Goal: Submit feedback/report problem: Submit feedback/report problem

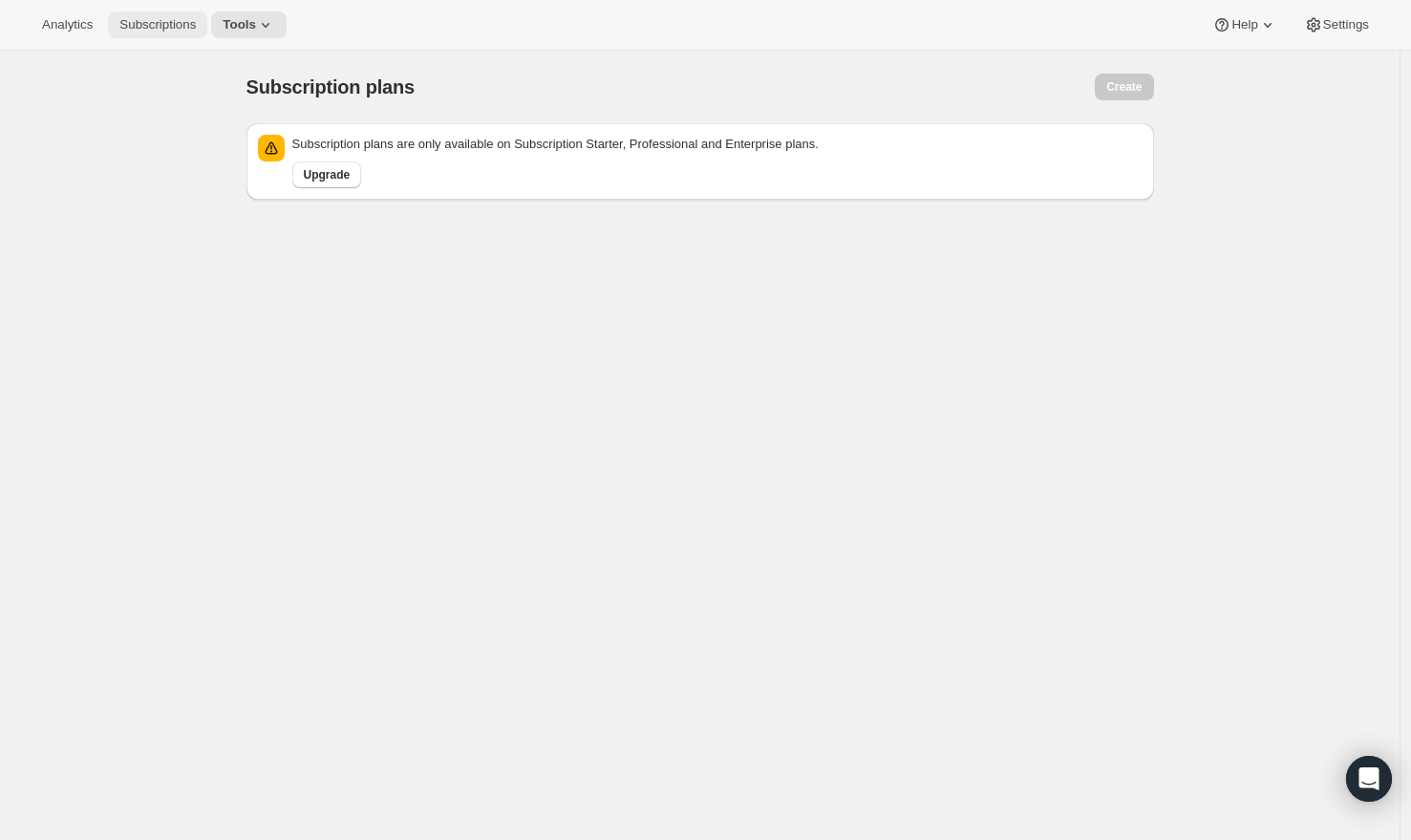
click at [163, 18] on span "Subscriptions" at bounding box center [158, 25] width 76 height 16
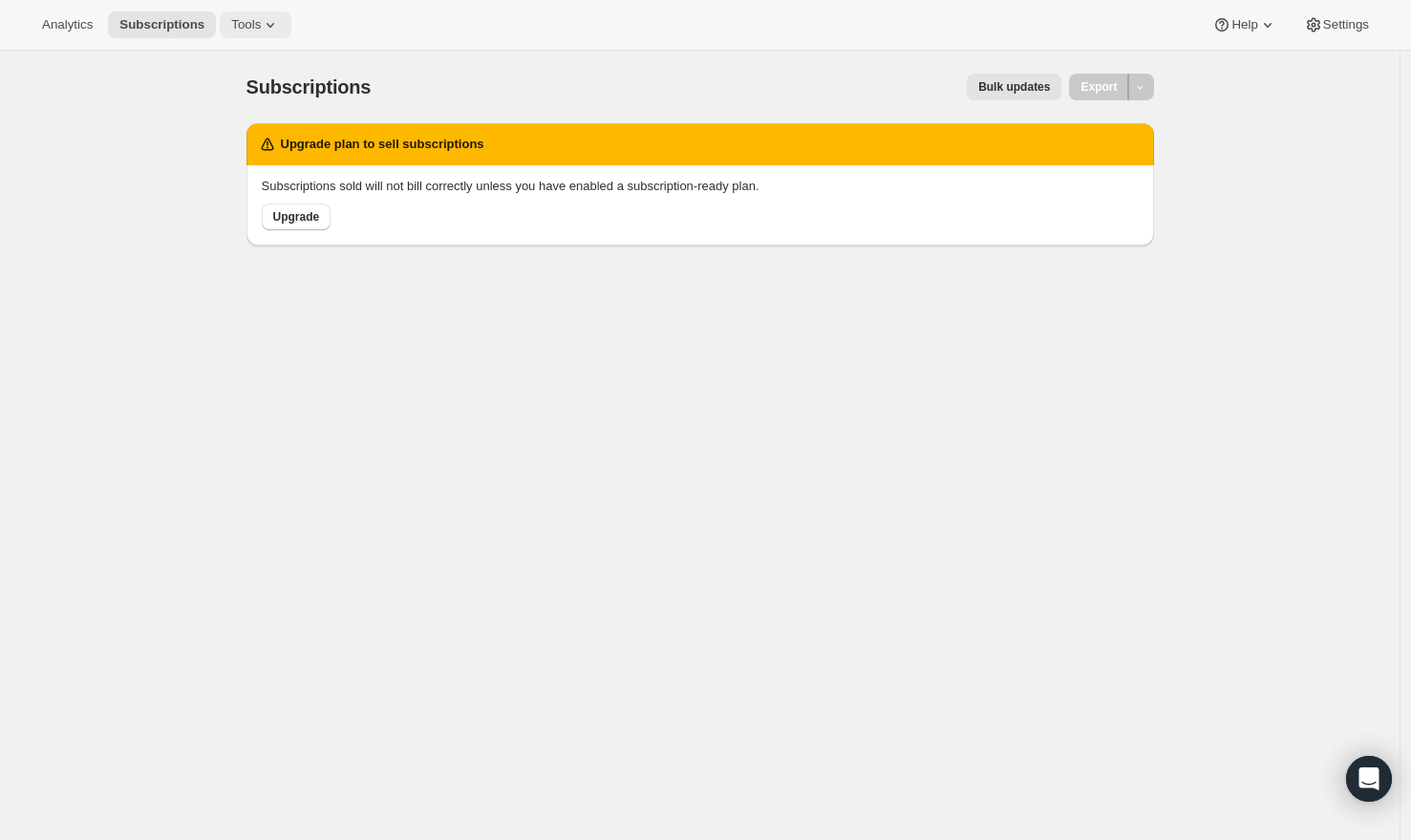
click at [260, 24] on span "Tools" at bounding box center [246, 25] width 29 height 16
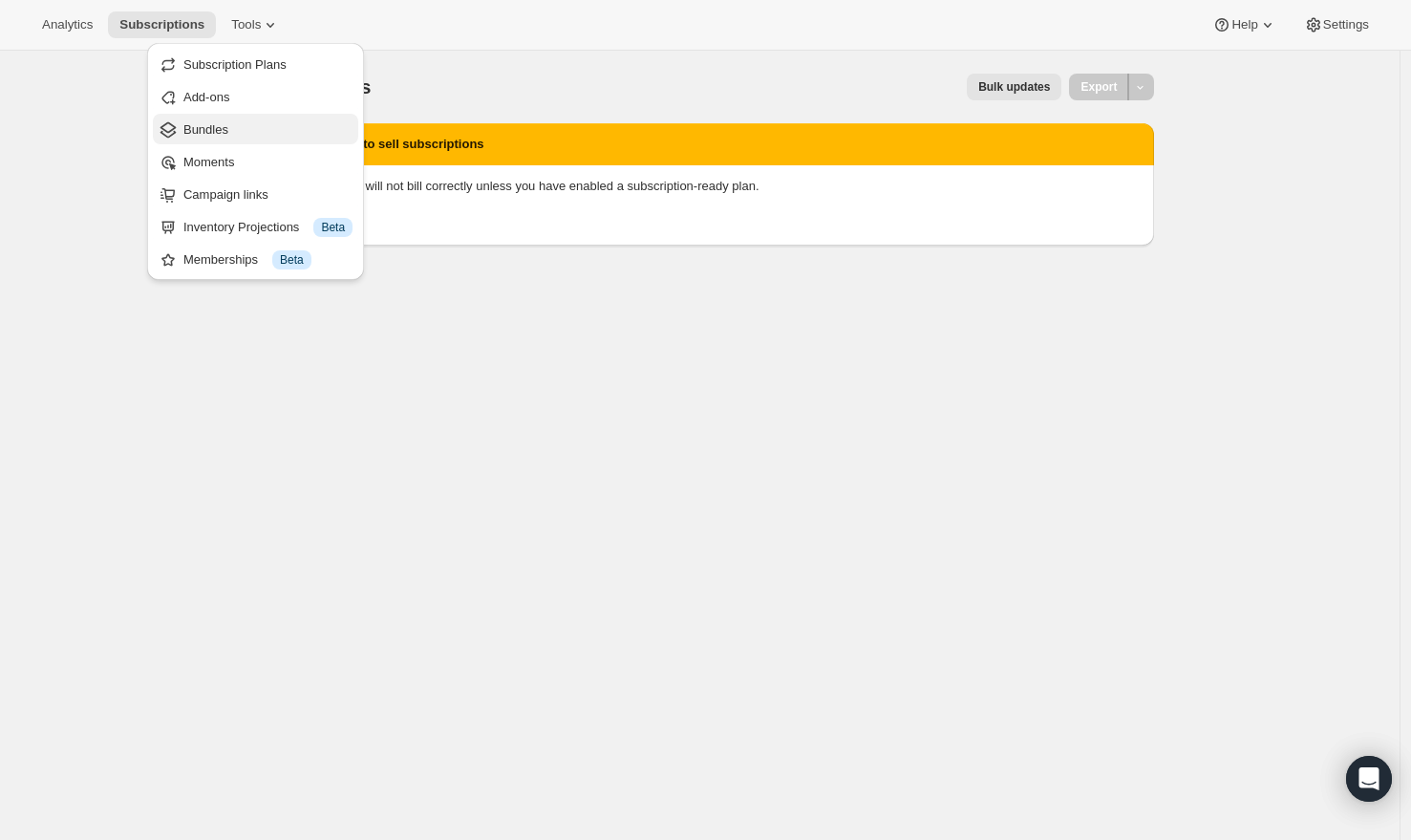
click at [212, 135] on span "Bundles" at bounding box center [206, 129] width 45 height 15
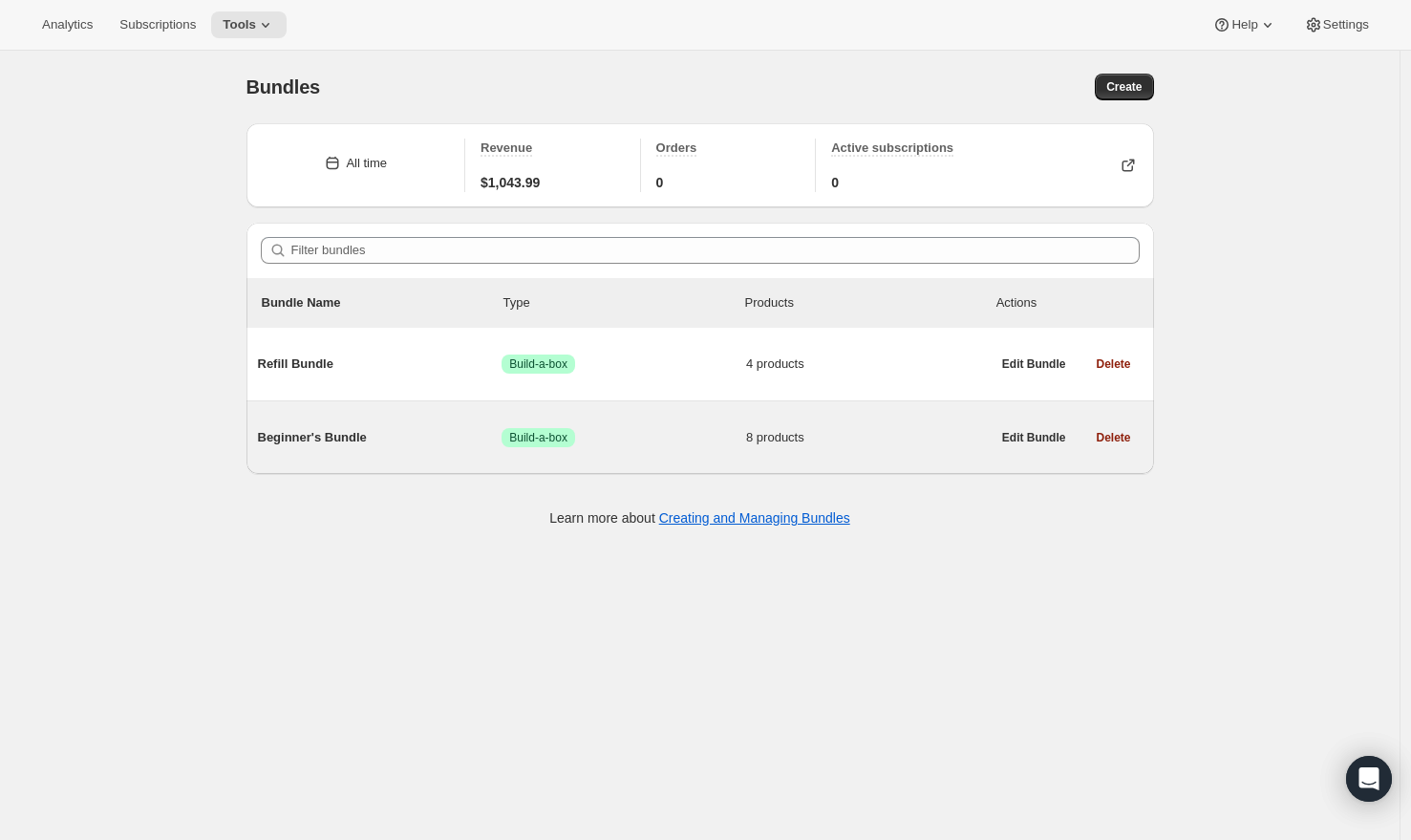
click at [379, 444] on span "Beginner's Bundle" at bounding box center [380, 438] width 245 height 20
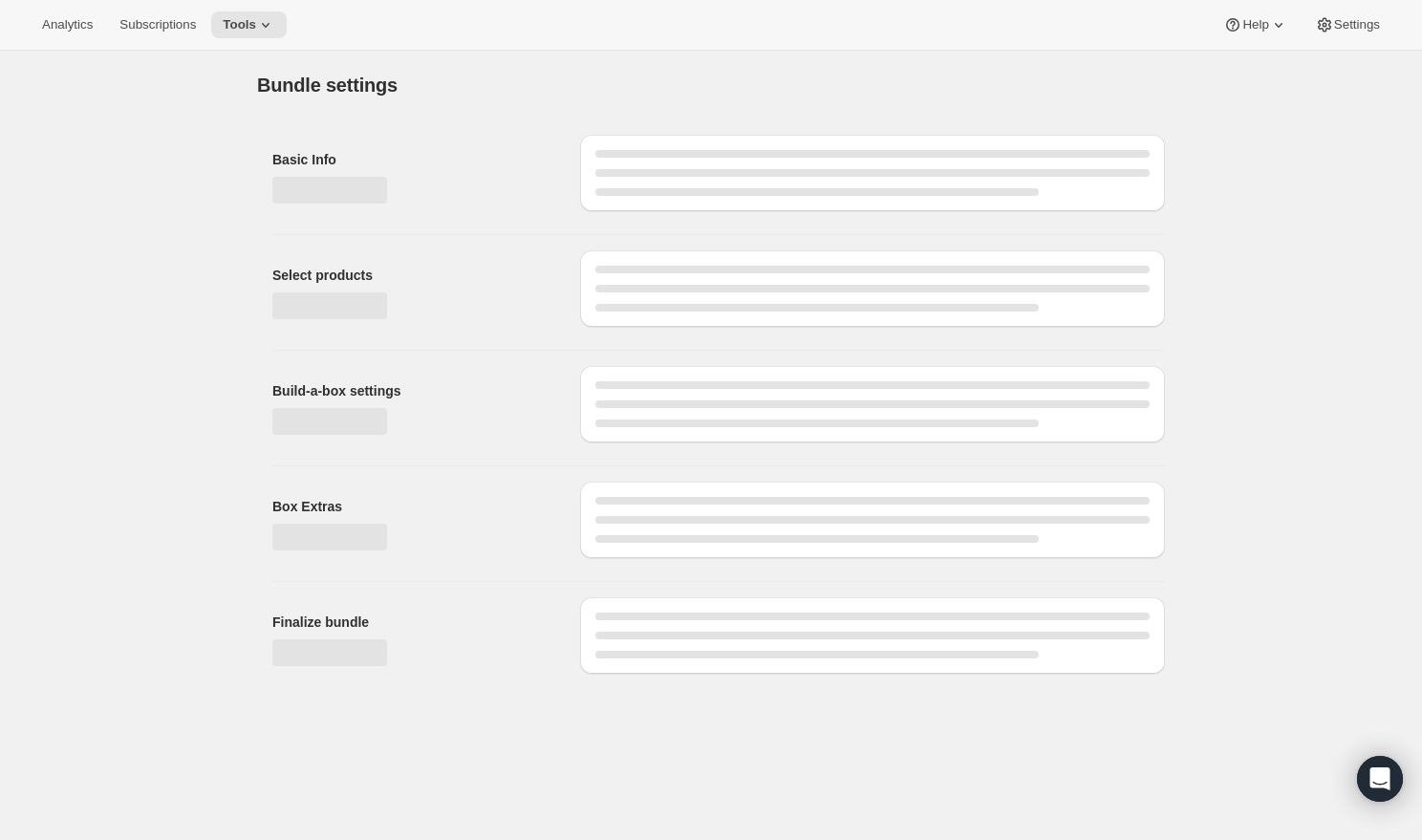
type input "Beginner's Bundle"
radio input "true"
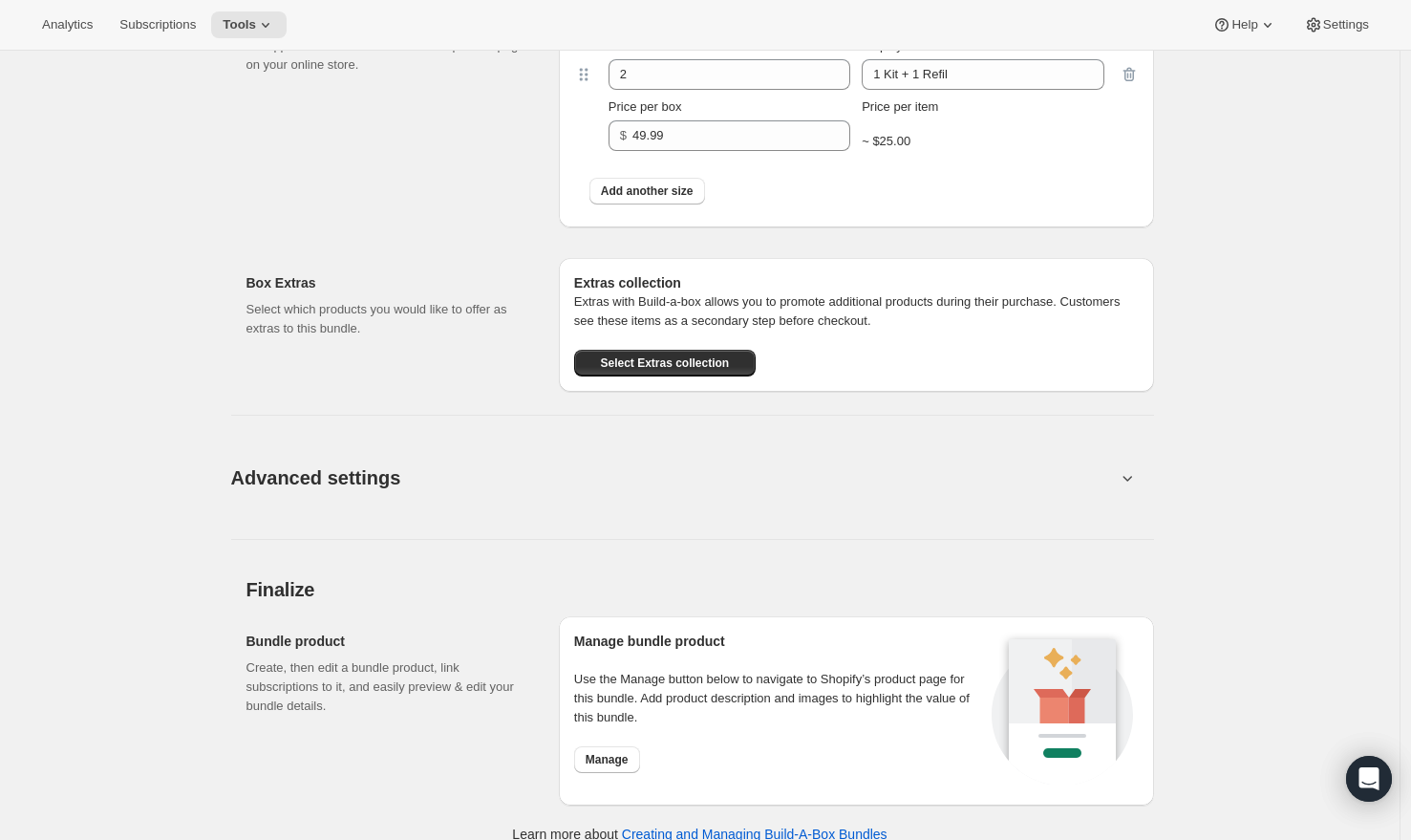
scroll to position [1592, 0]
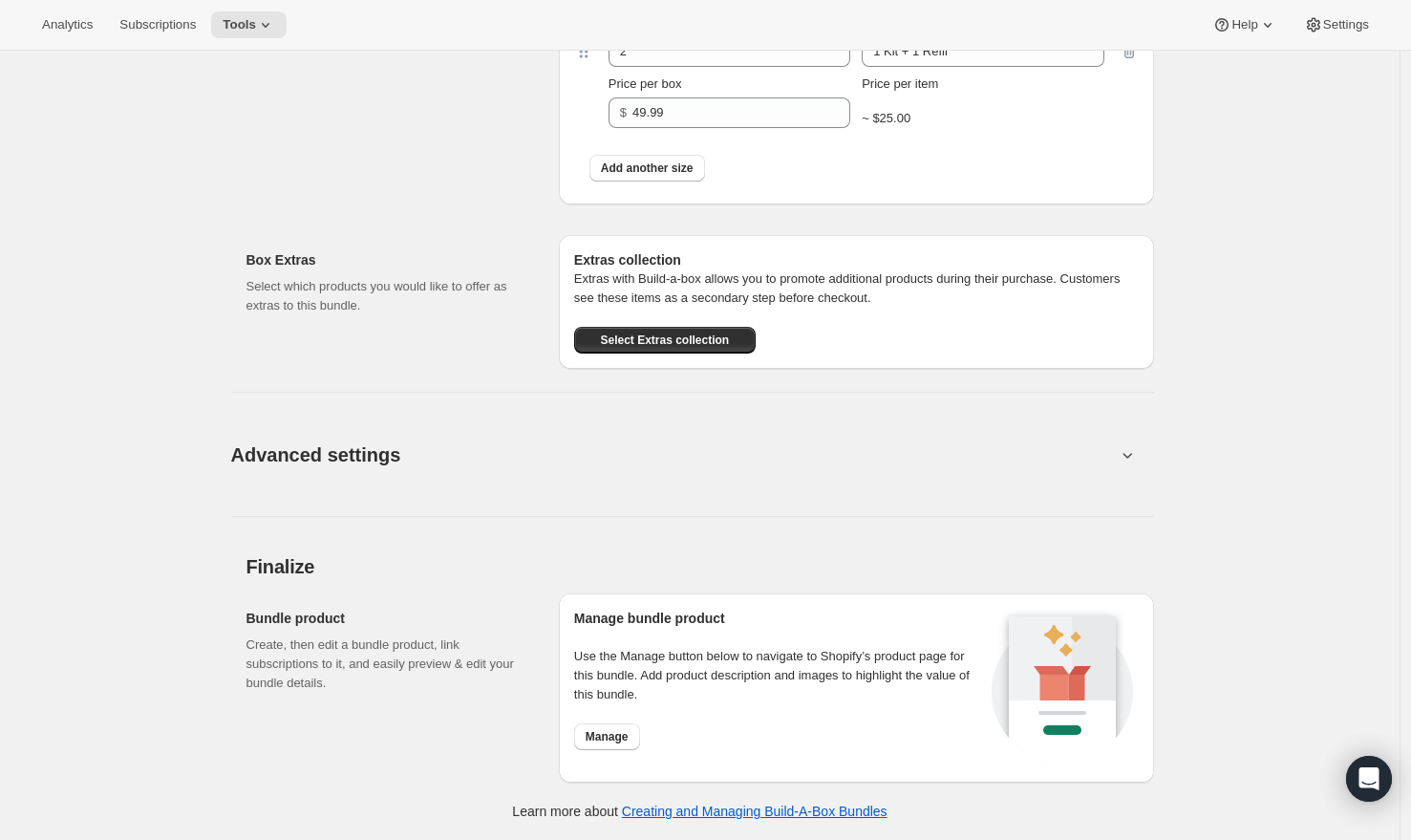
click at [519, 474] on button "Advanced settings" at bounding box center [673, 453] width 908 height 73
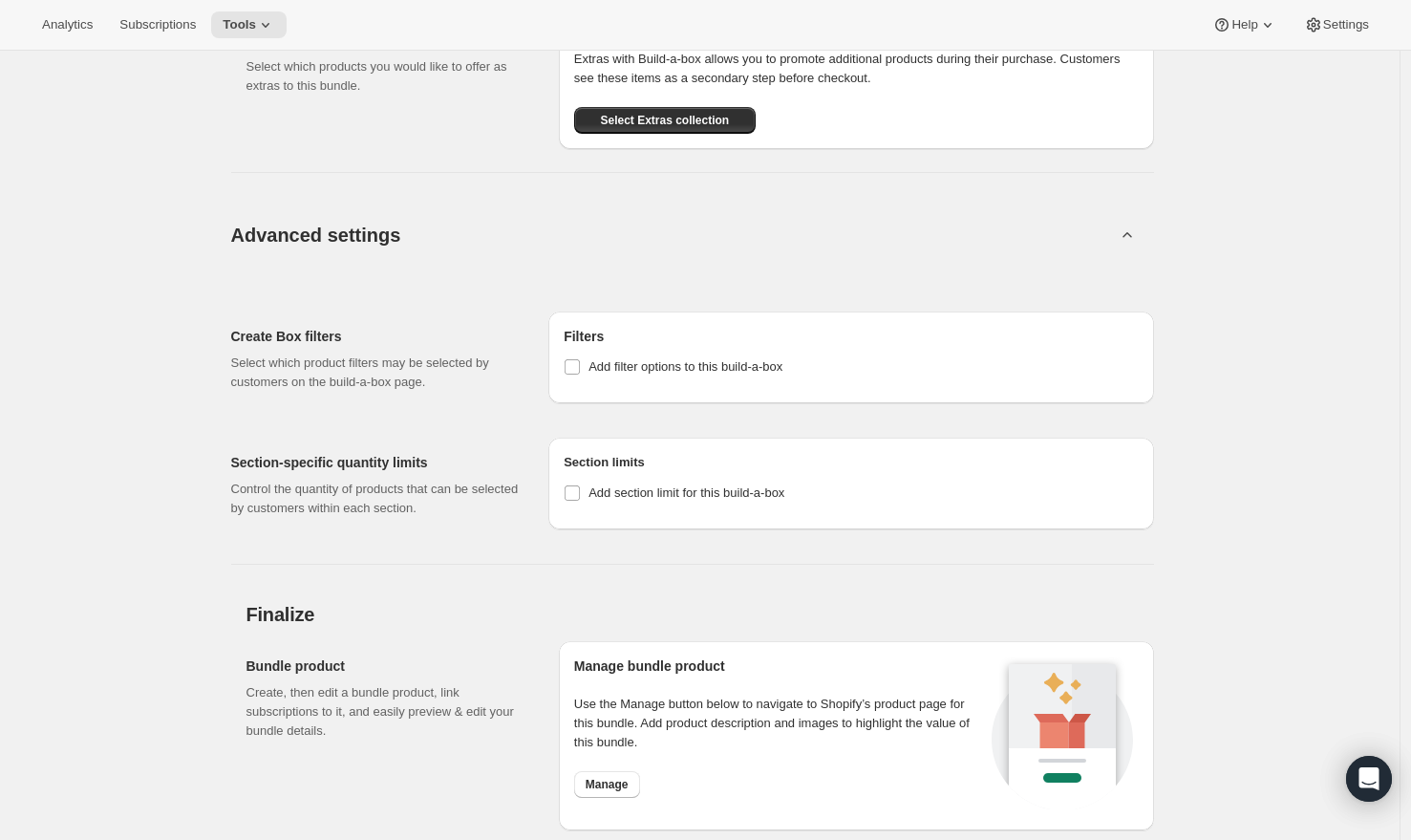
scroll to position [1773, 0]
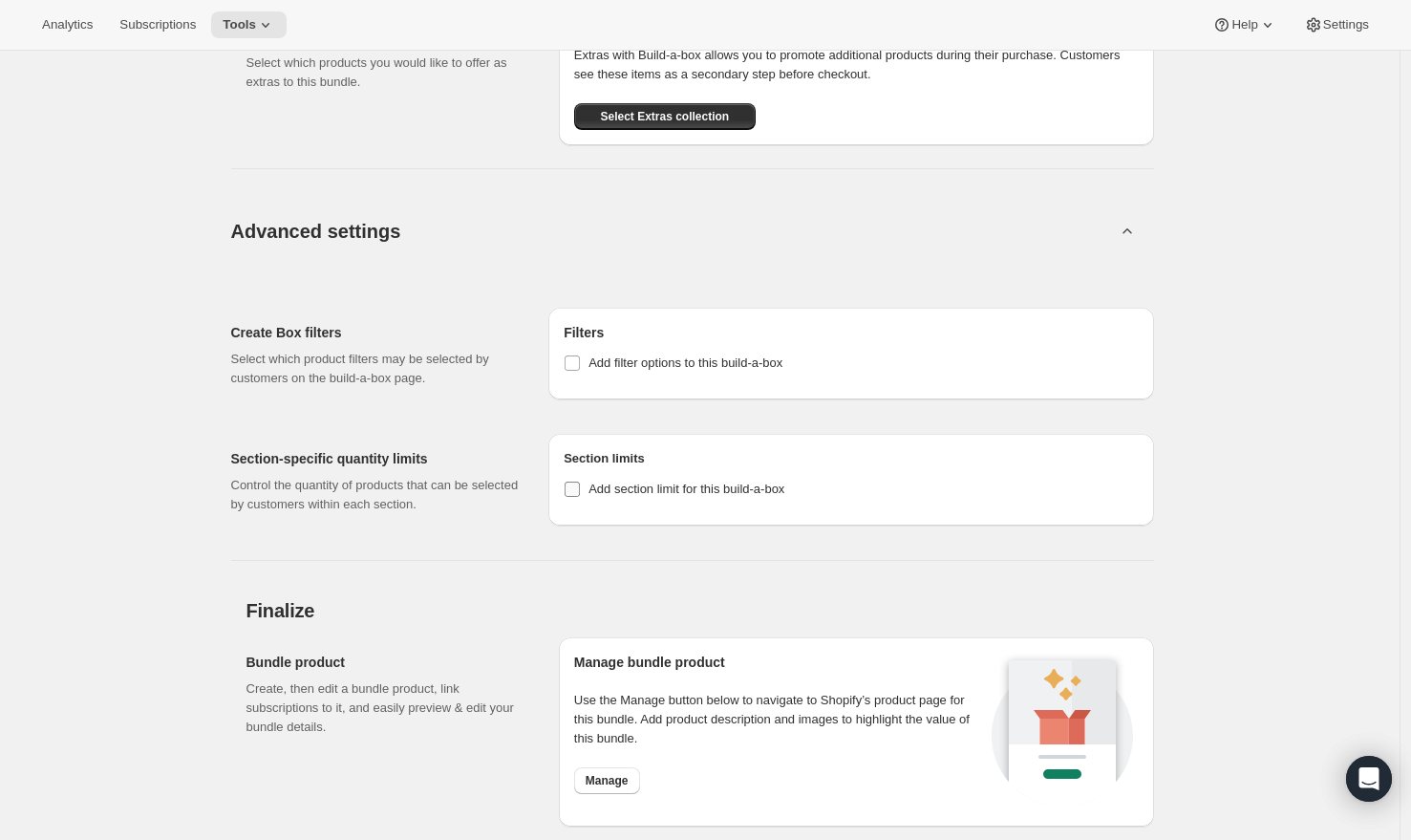
click at [616, 495] on span "Add section limit for this build-a-box" at bounding box center [686, 489] width 196 height 15
click at [580, 496] on input "Add section limit for this build-a-box" at bounding box center [573, 490] width 16 height 16
checkbox input "true"
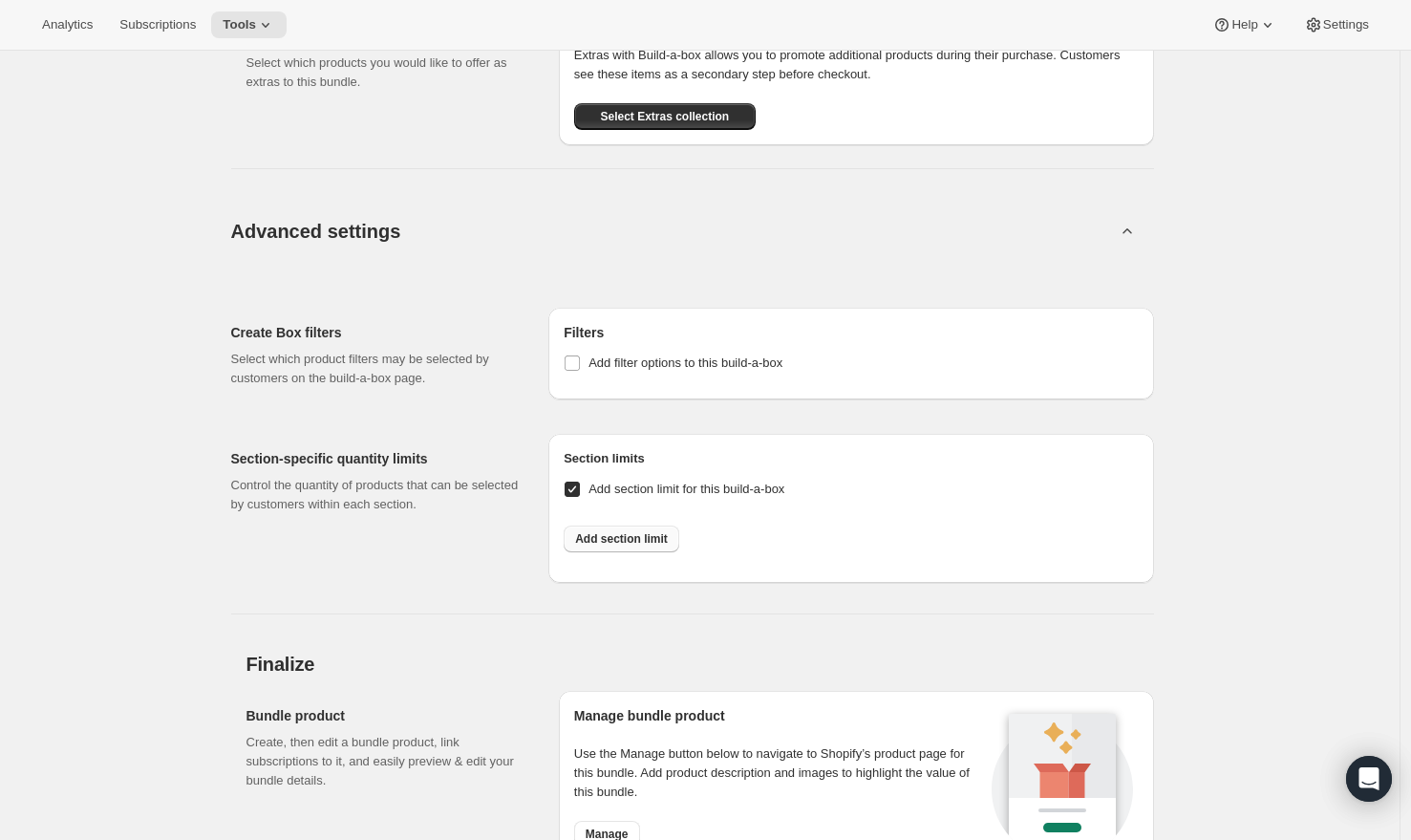
click at [606, 546] on span "Add section limit" at bounding box center [621, 538] width 93 height 16
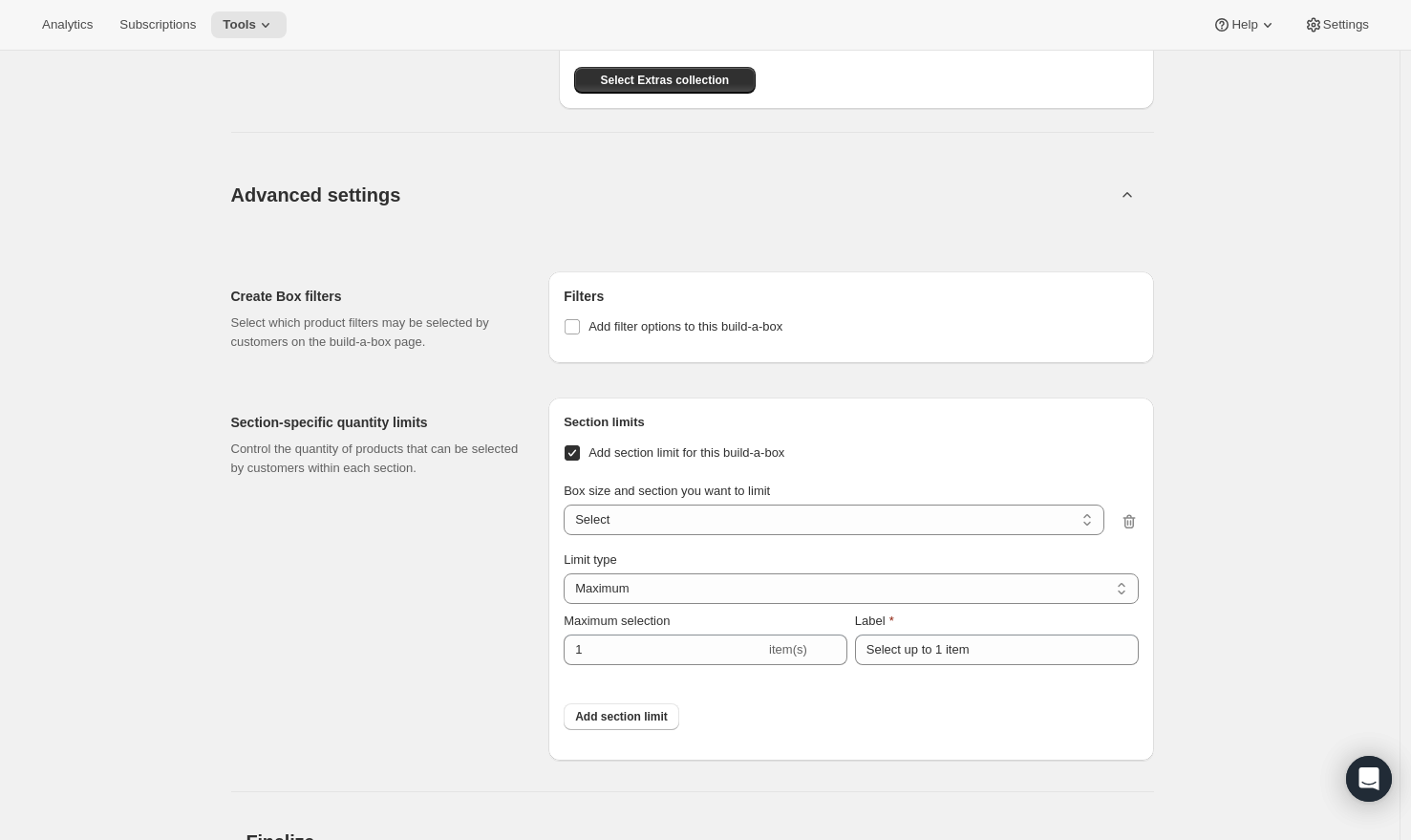
scroll to position [1965, 0]
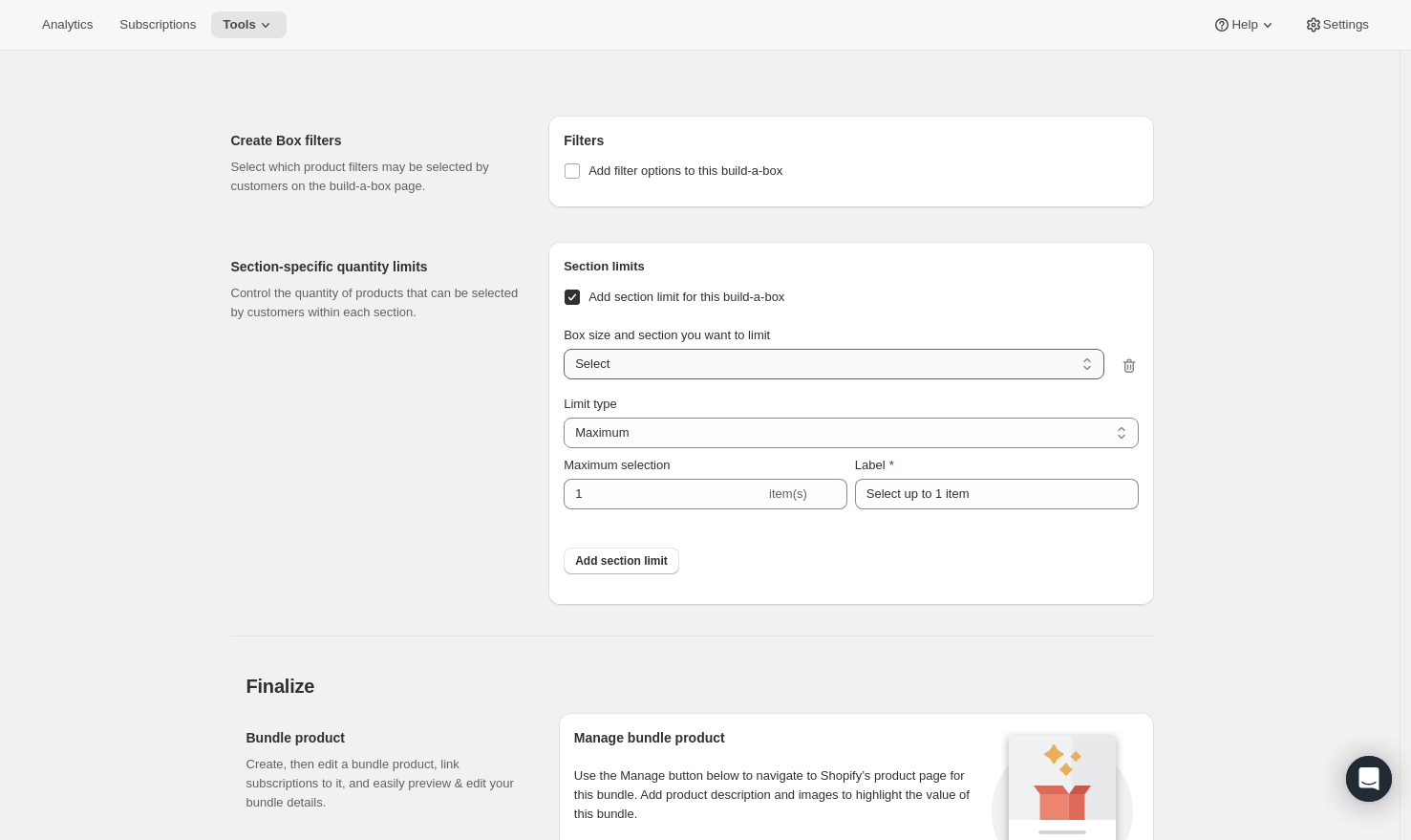
click at [630, 379] on select "1 Kit + 1 Refil / Kits 1 Kit + 1 Refil / Refill Kits Select" at bounding box center [833, 363] width 540 height 30
select select "gid://shopify/ProductVariant/50634734928171_8dee9fe6-b6d4-4357-9839-ed6b8981815b"
click at [568, 379] on select "1 Kit + 1 Refil / Kits 1 Kit + 1 Refil / Refill Kits Select" at bounding box center [833, 363] width 540 height 30
click at [639, 448] on select "Maximum Minimum Both" at bounding box center [851, 432] width 574 height 30
click at [568, 448] on select "Maximum Minimum Both" at bounding box center [851, 432] width 574 height 30
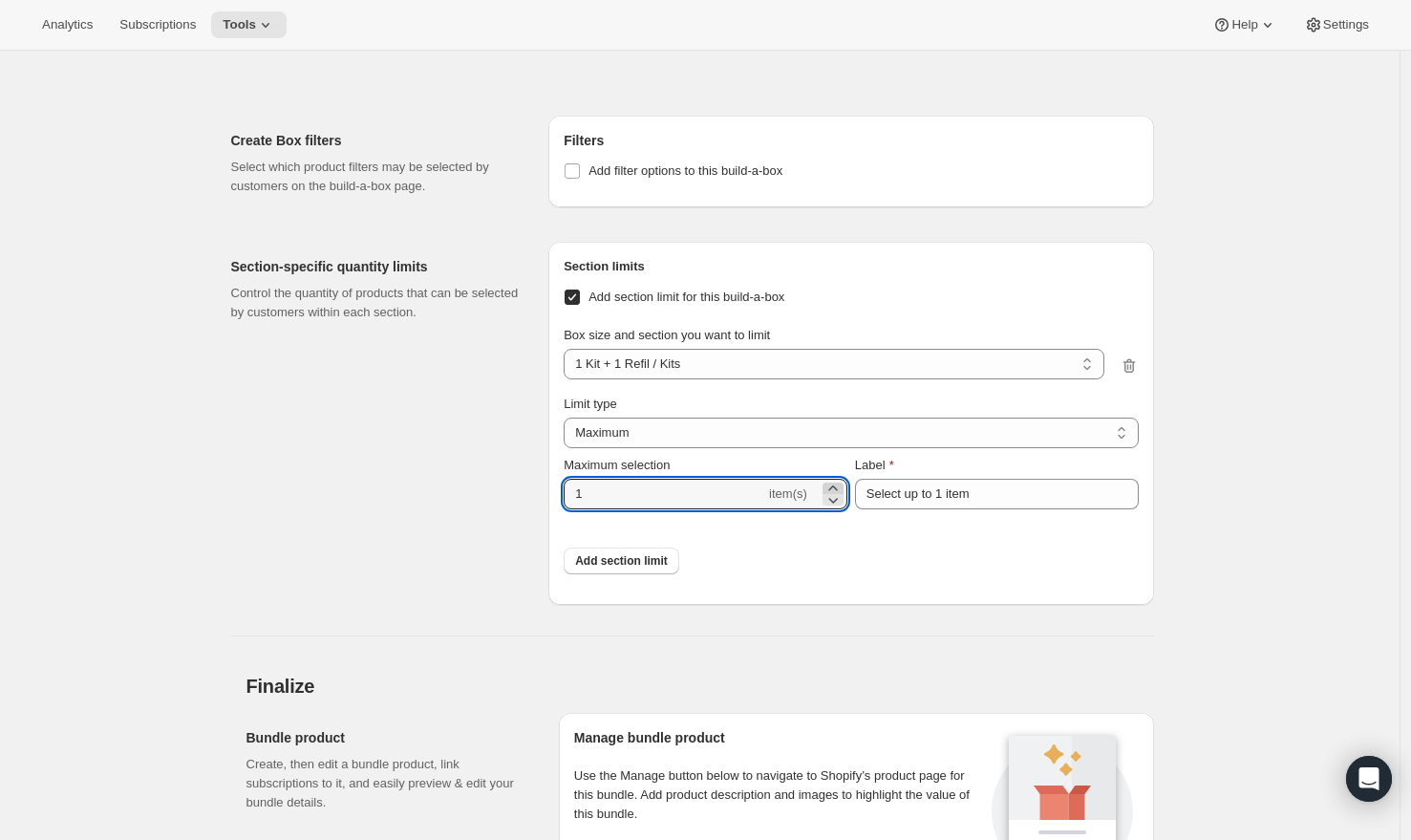
click at [842, 497] on icon at bounding box center [833, 489] width 20 height 20
type input "2"
click at [634, 574] on button "Add section limit" at bounding box center [622, 560] width 116 height 26
select select
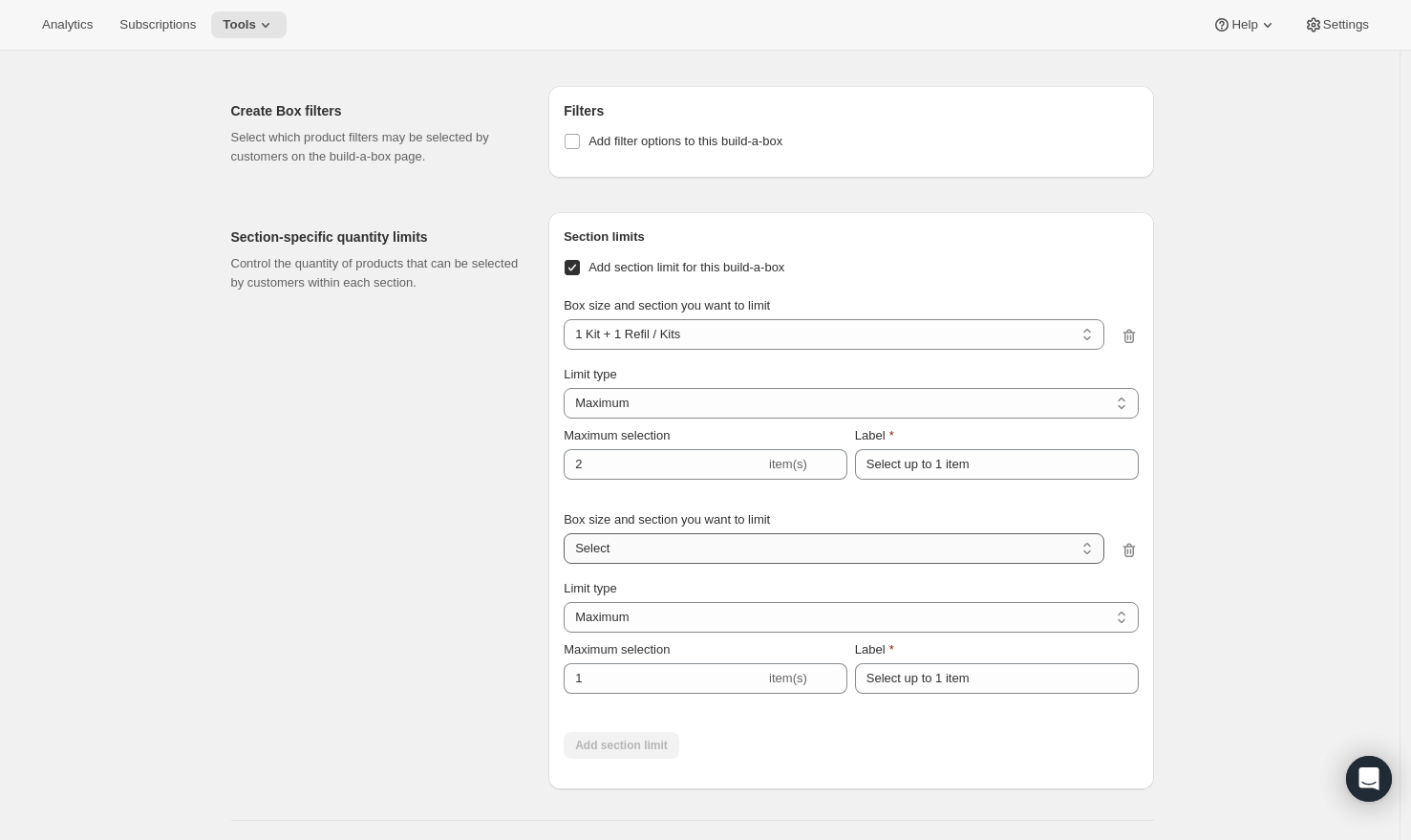
scroll to position [2011, 0]
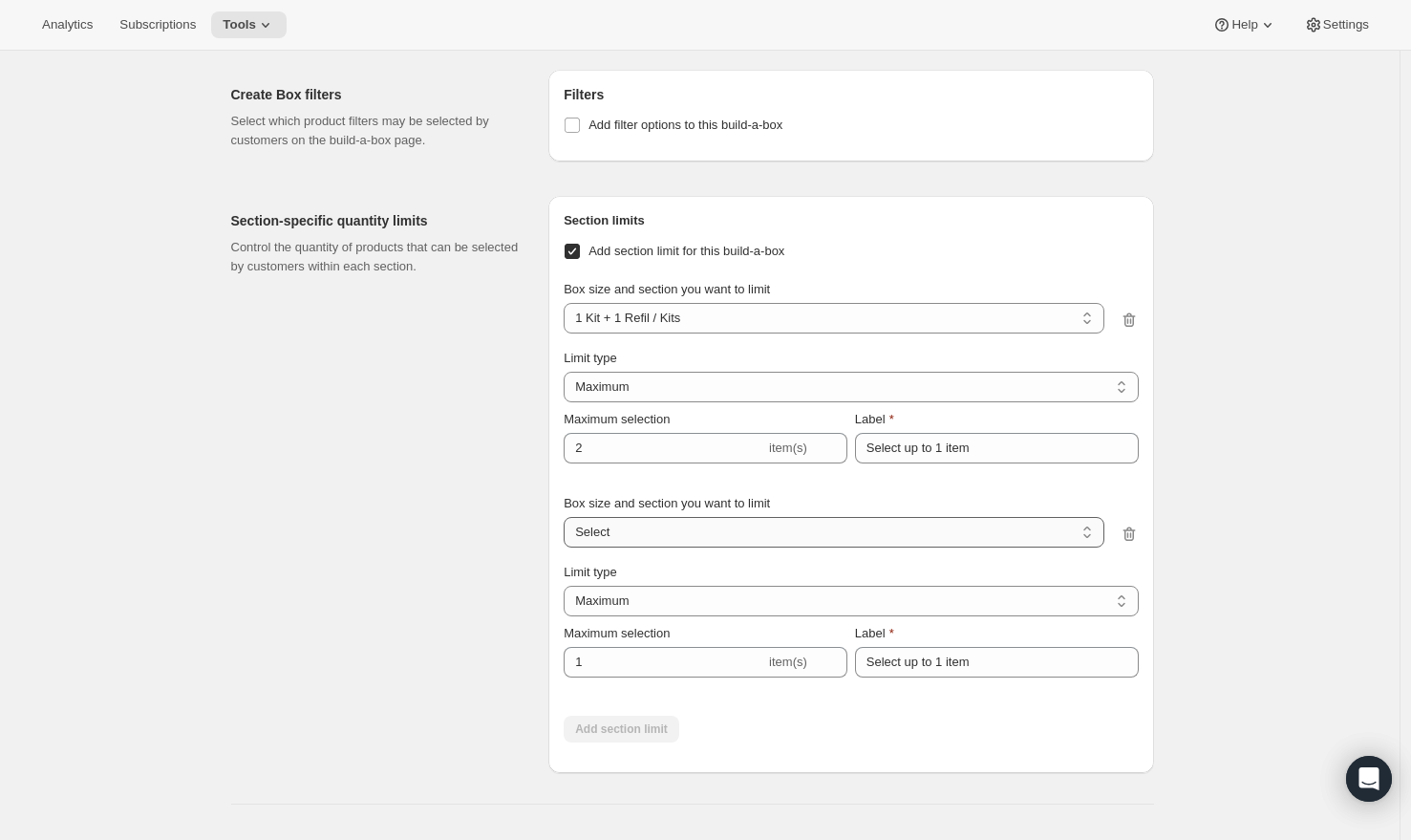
click at [637, 547] on select "1 Kit + 1 Refil / Kits 1 Kit + 1 Refil / Refill Kits Select" at bounding box center [833, 532] width 540 height 30
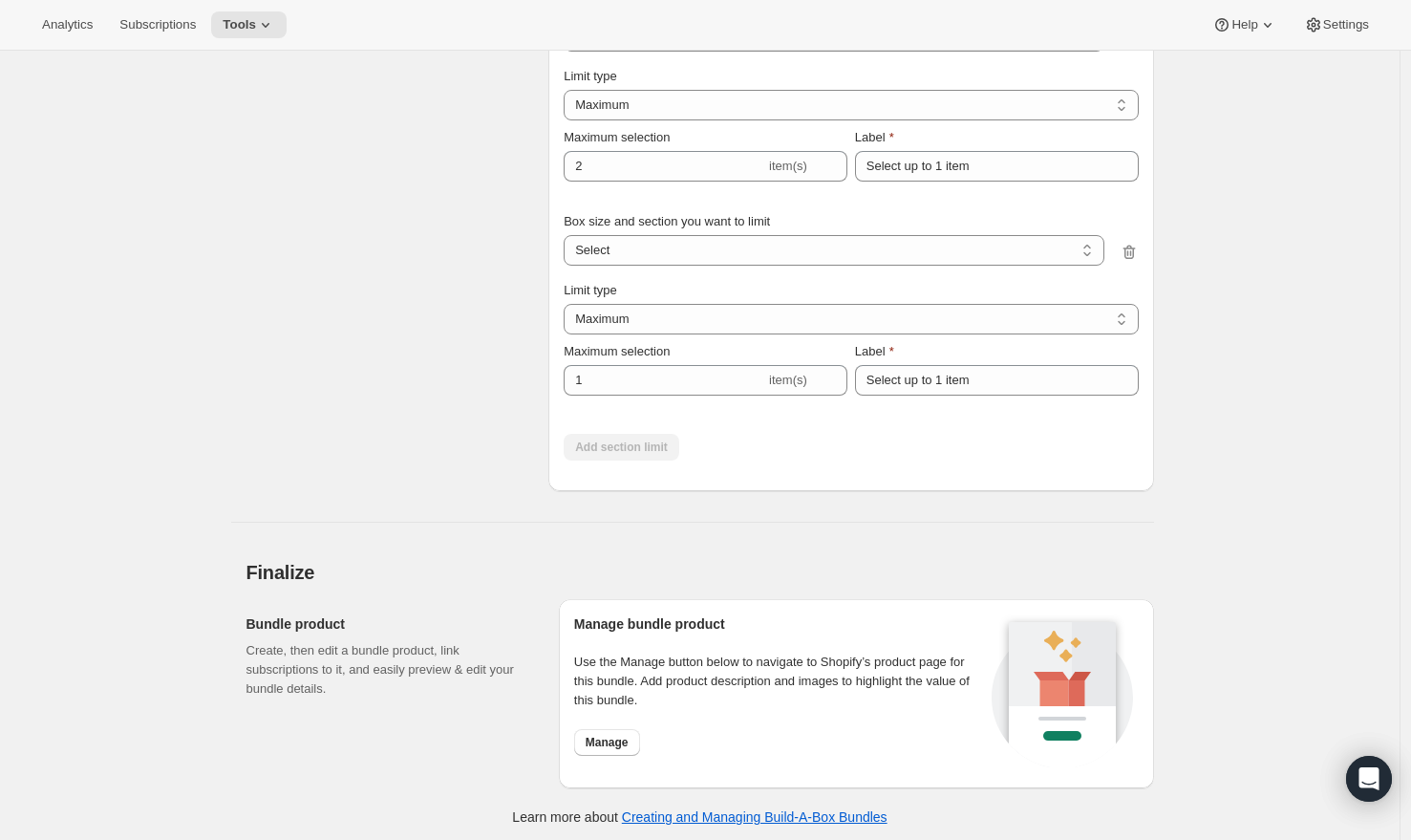
scroll to position [2296, 0]
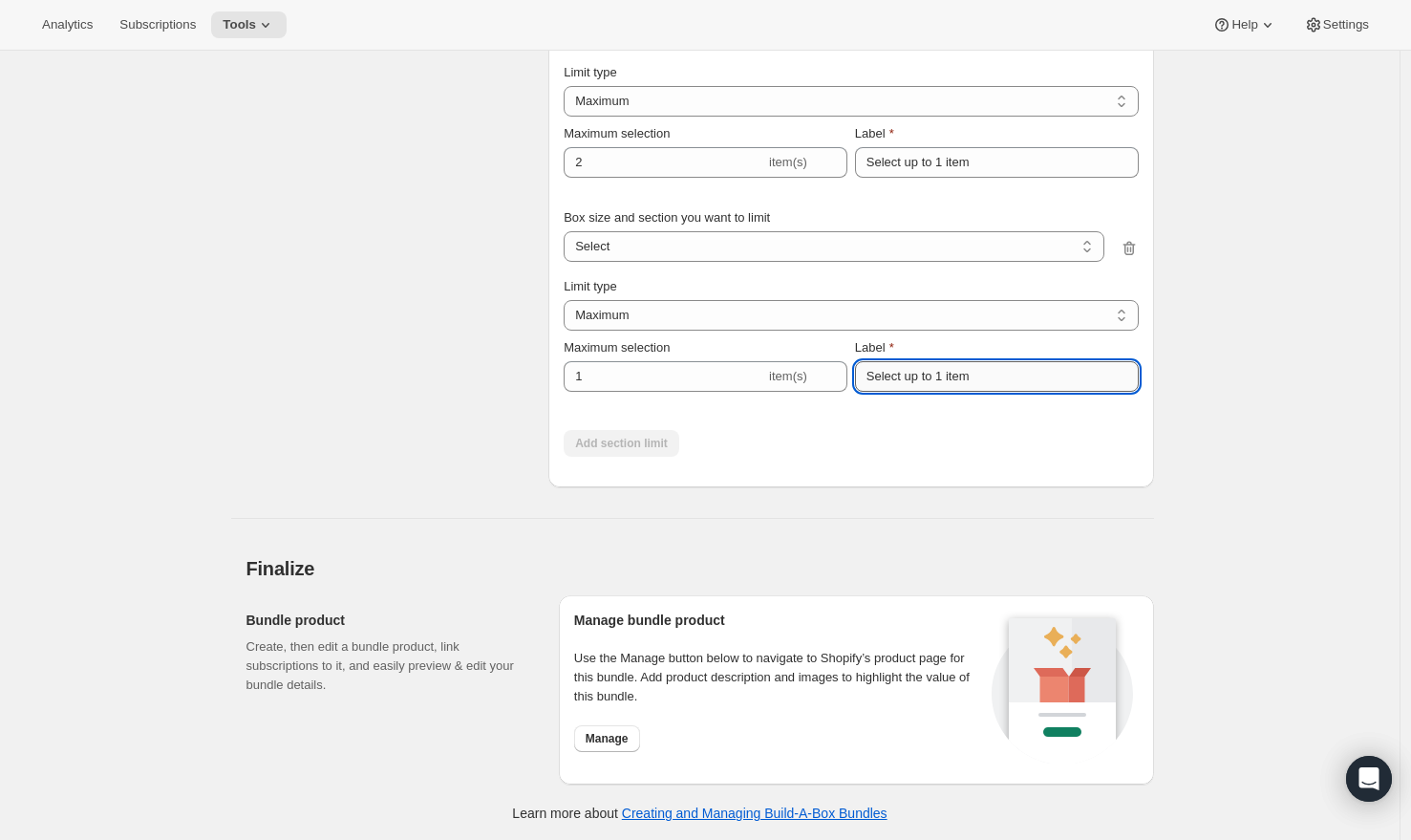
click at [925, 392] on input "Select up to 1 item" at bounding box center [997, 376] width 284 height 30
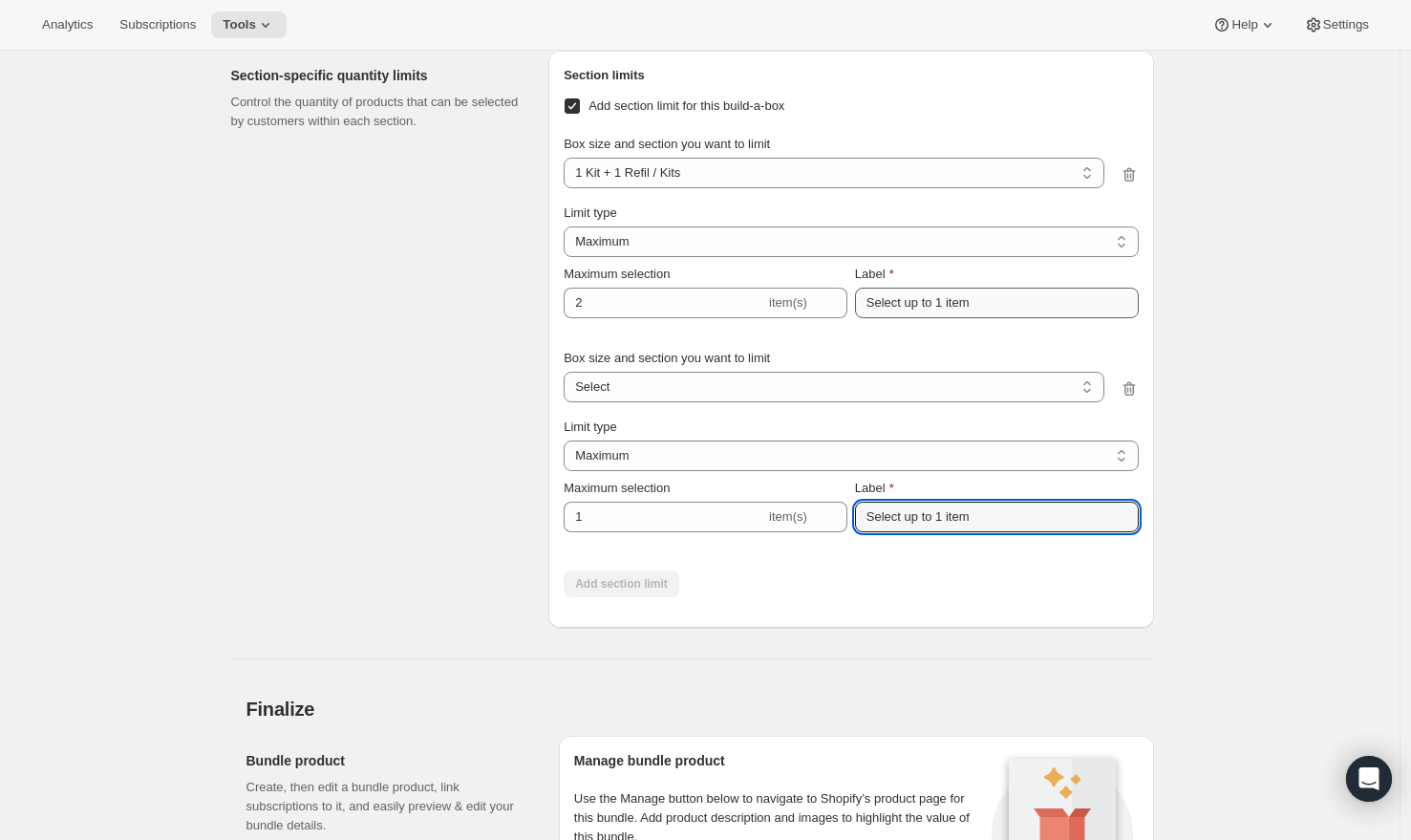
scroll to position [2156, 0]
click at [891, 318] on input "Select up to 1 item" at bounding box center [997, 303] width 284 height 30
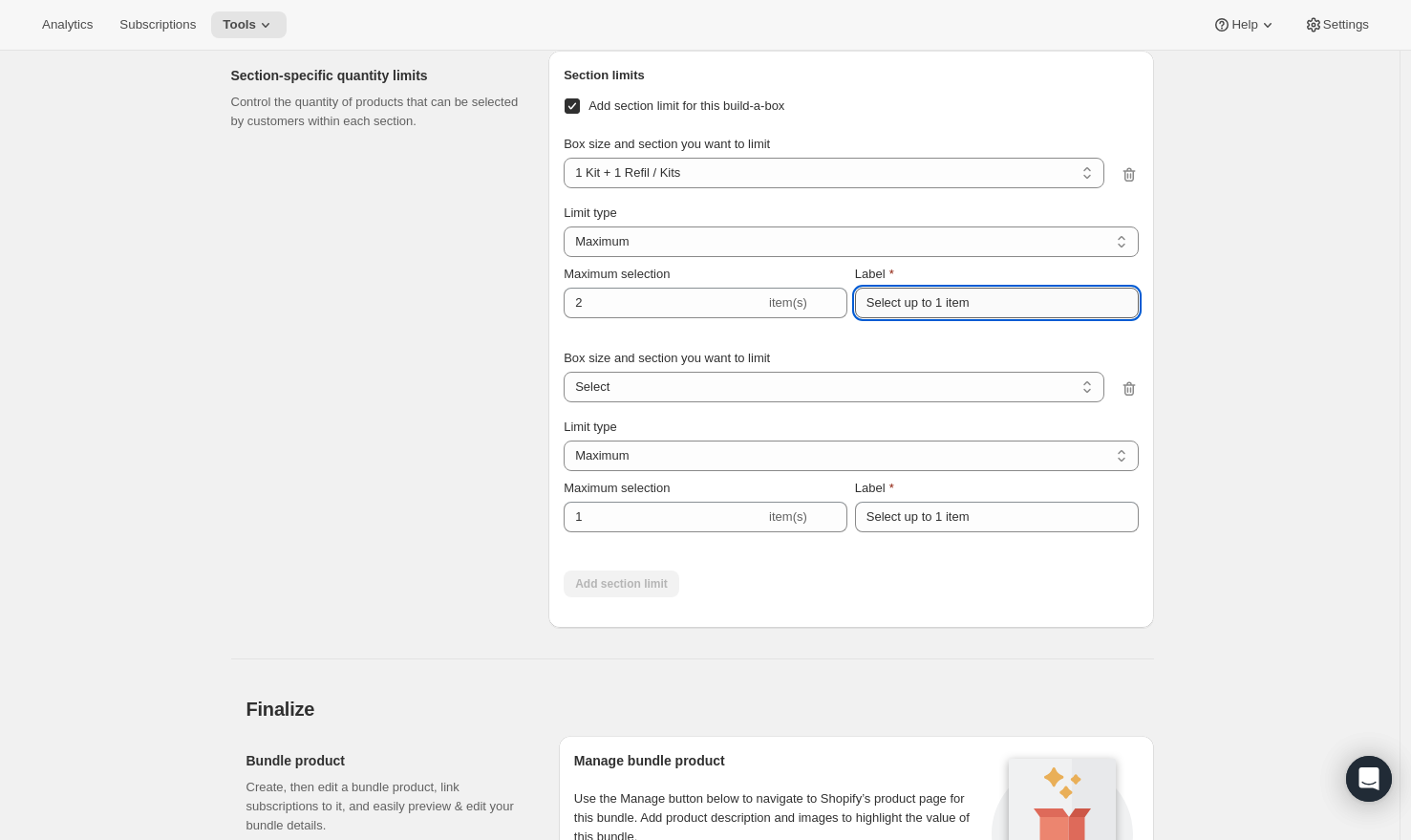
click at [1022, 318] on input "Select up to 1 item" at bounding box center [997, 303] width 284 height 30
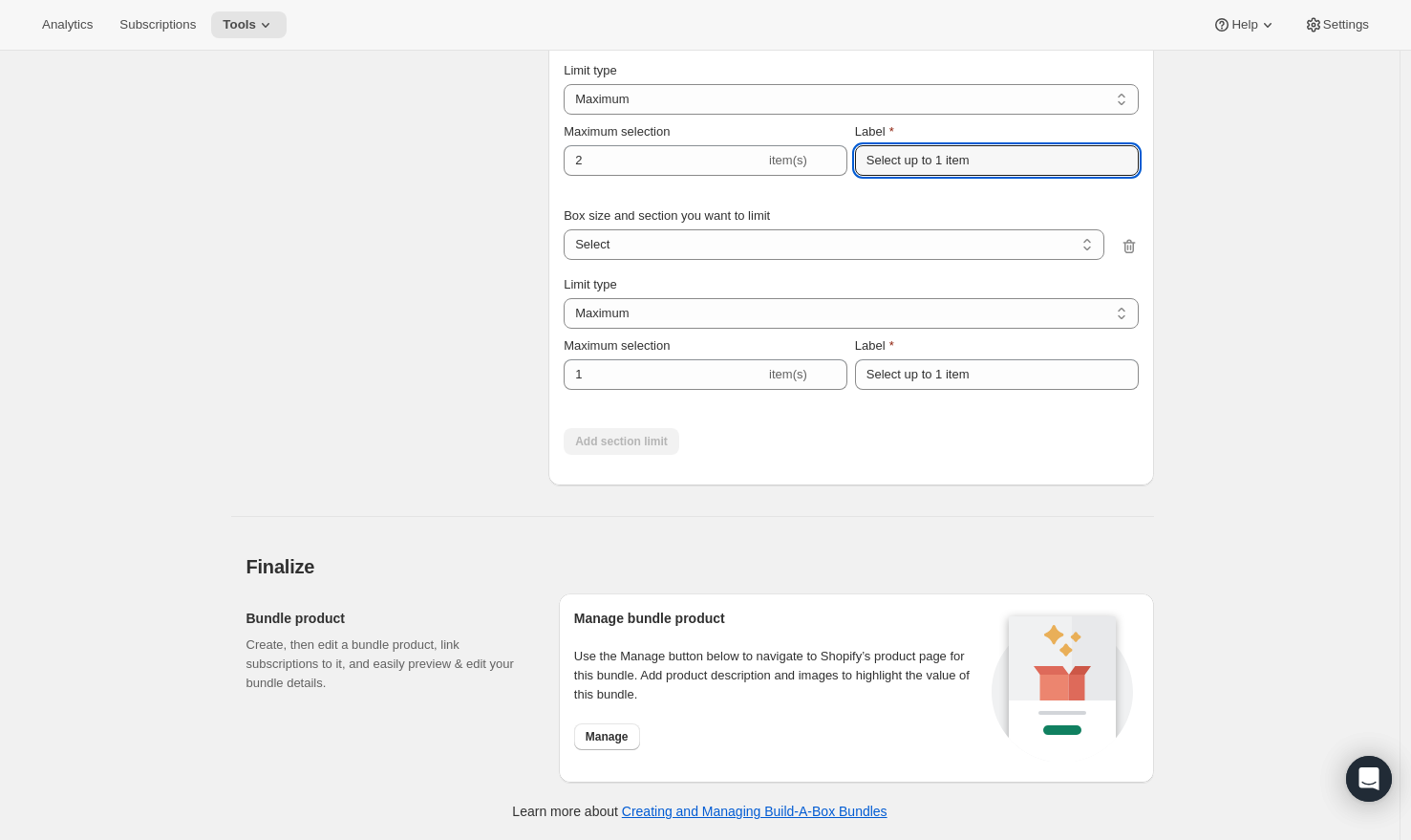
scroll to position [2341, 0]
click at [626, 738] on span "Manage" at bounding box center [607, 736] width 43 height 16
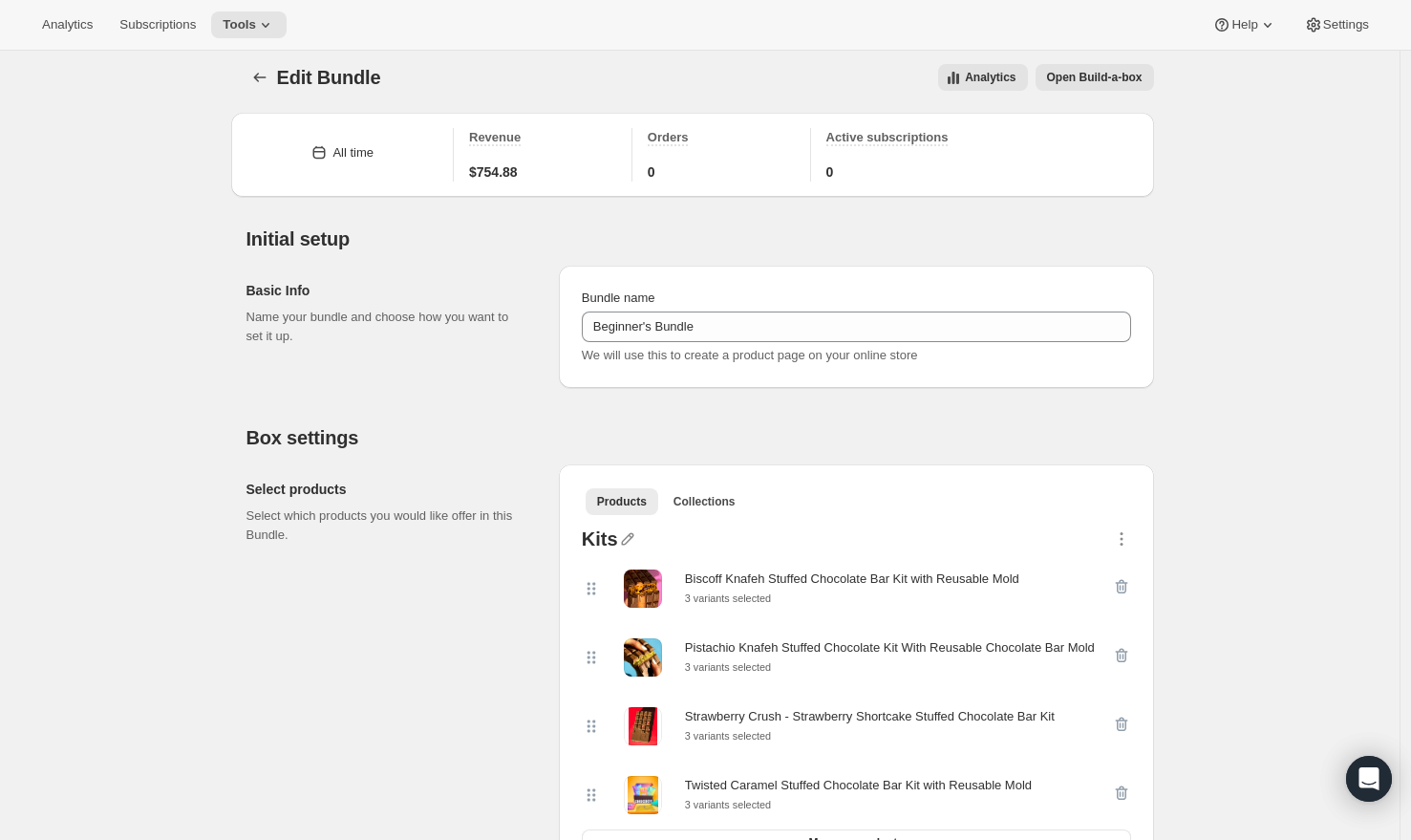
scroll to position [0, 0]
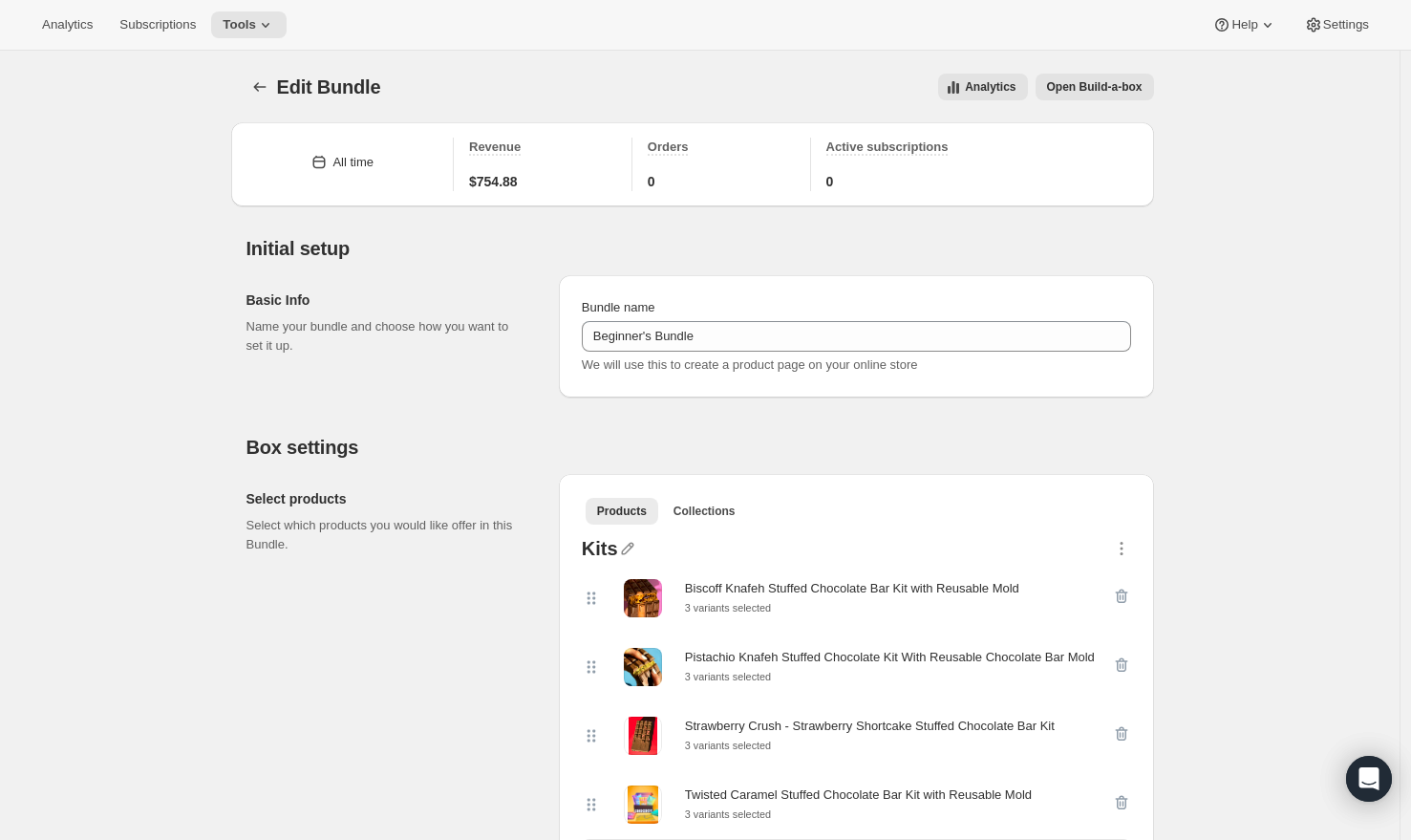
checkbox input "false"
click at [79, 29] on span "Analytics" at bounding box center [68, 25] width 51 height 16
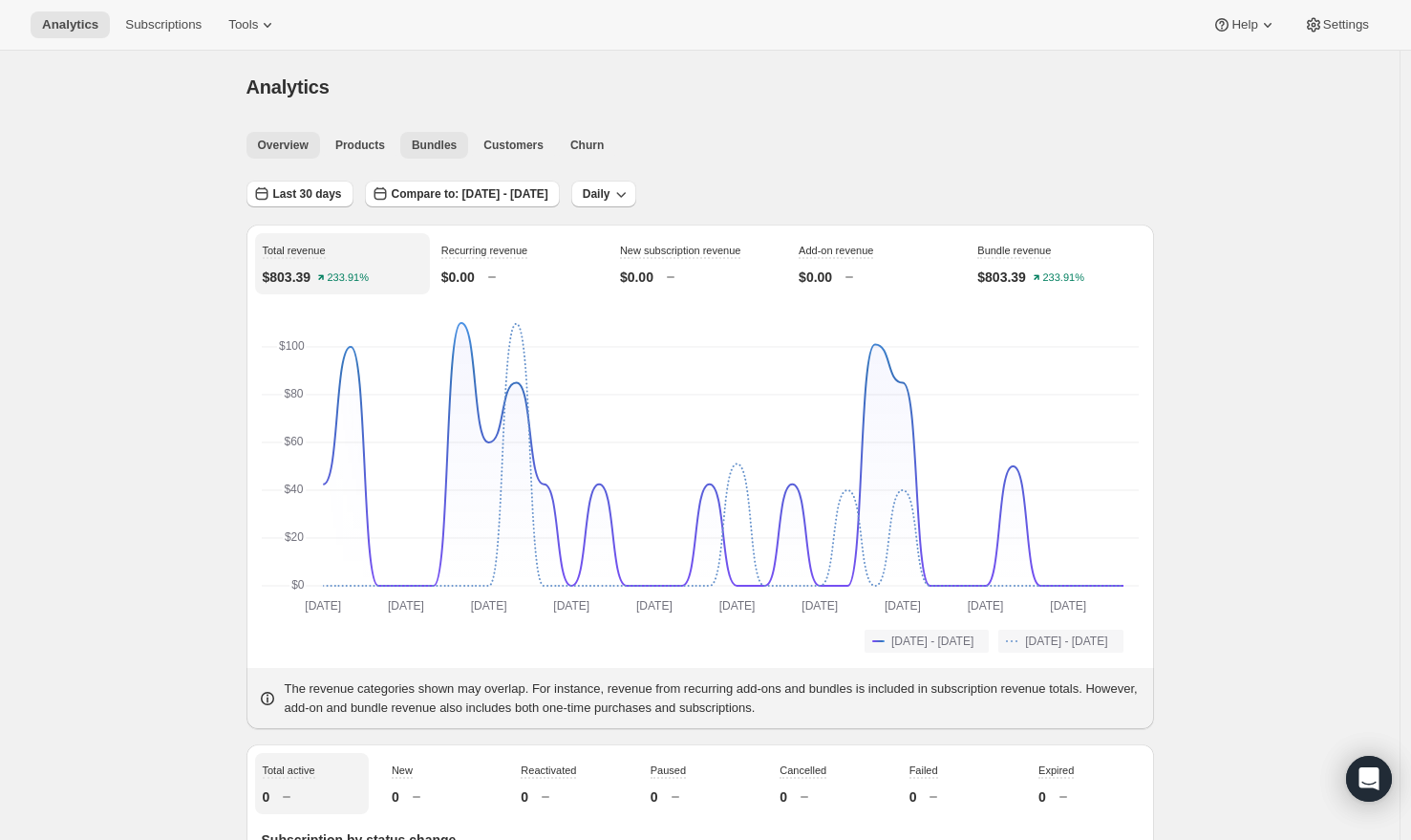
click at [447, 140] on span "Bundles" at bounding box center [434, 145] width 45 height 16
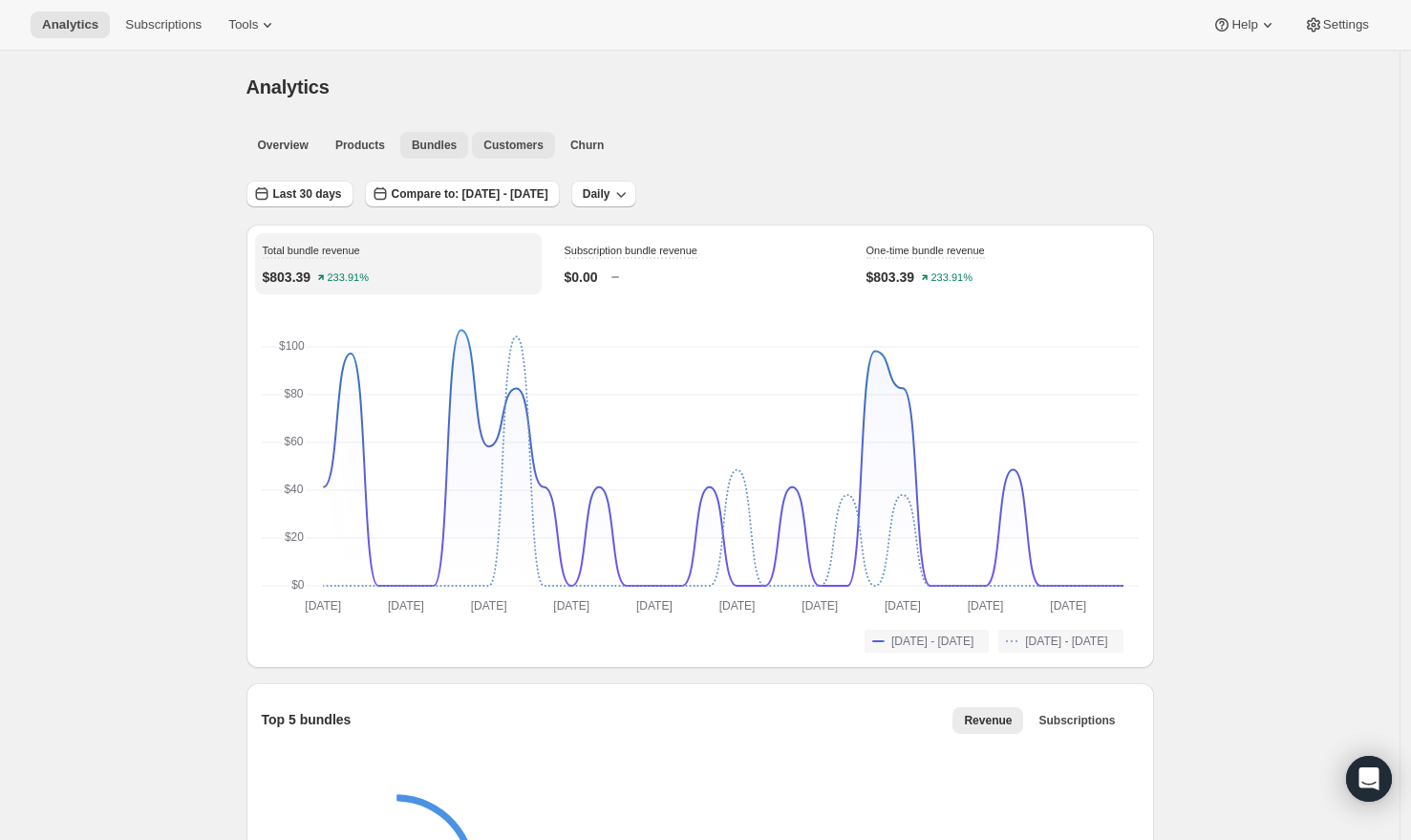
click at [504, 150] on span "Customers" at bounding box center [513, 145] width 60 height 16
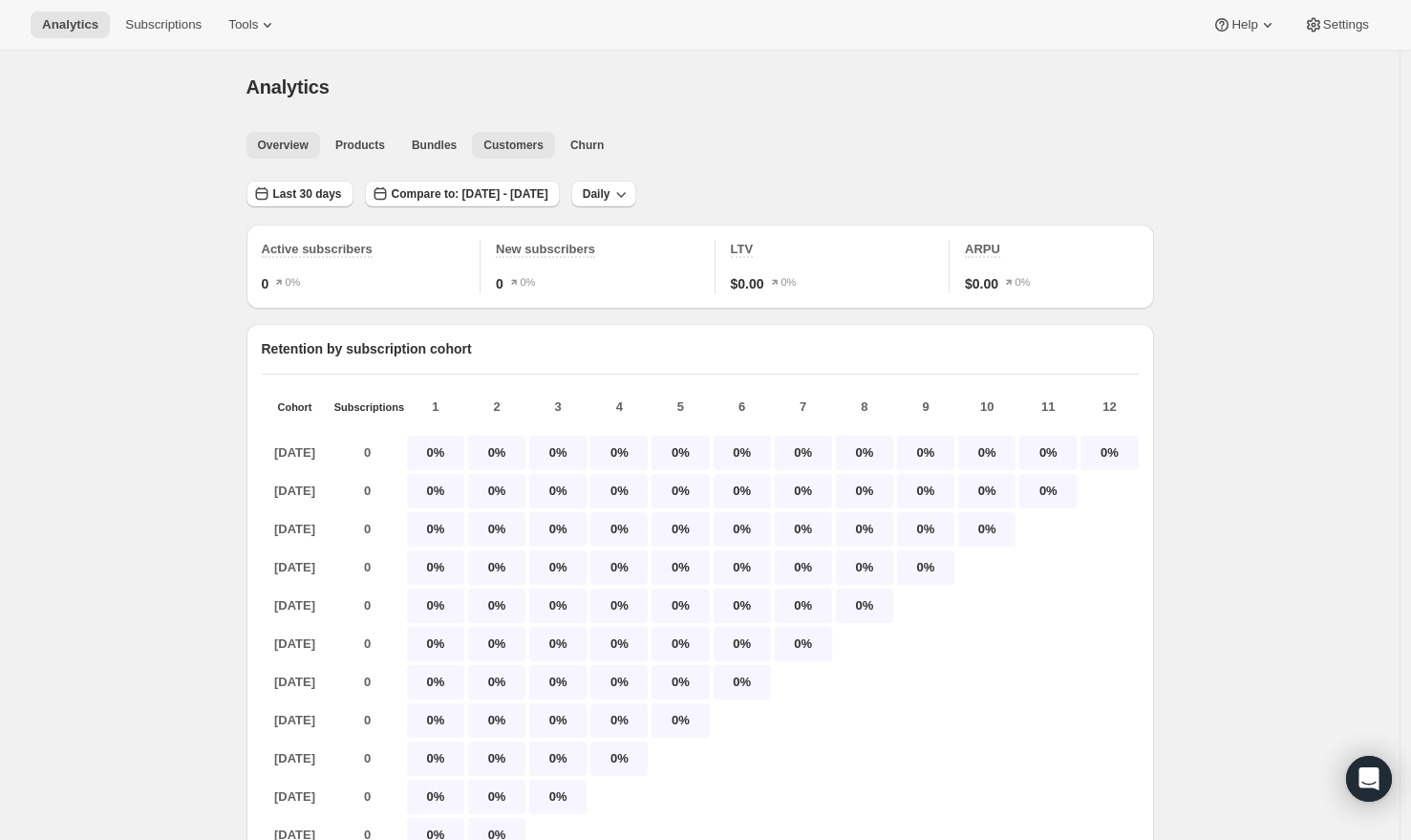
click at [294, 150] on span "Overview" at bounding box center [283, 145] width 51 height 16
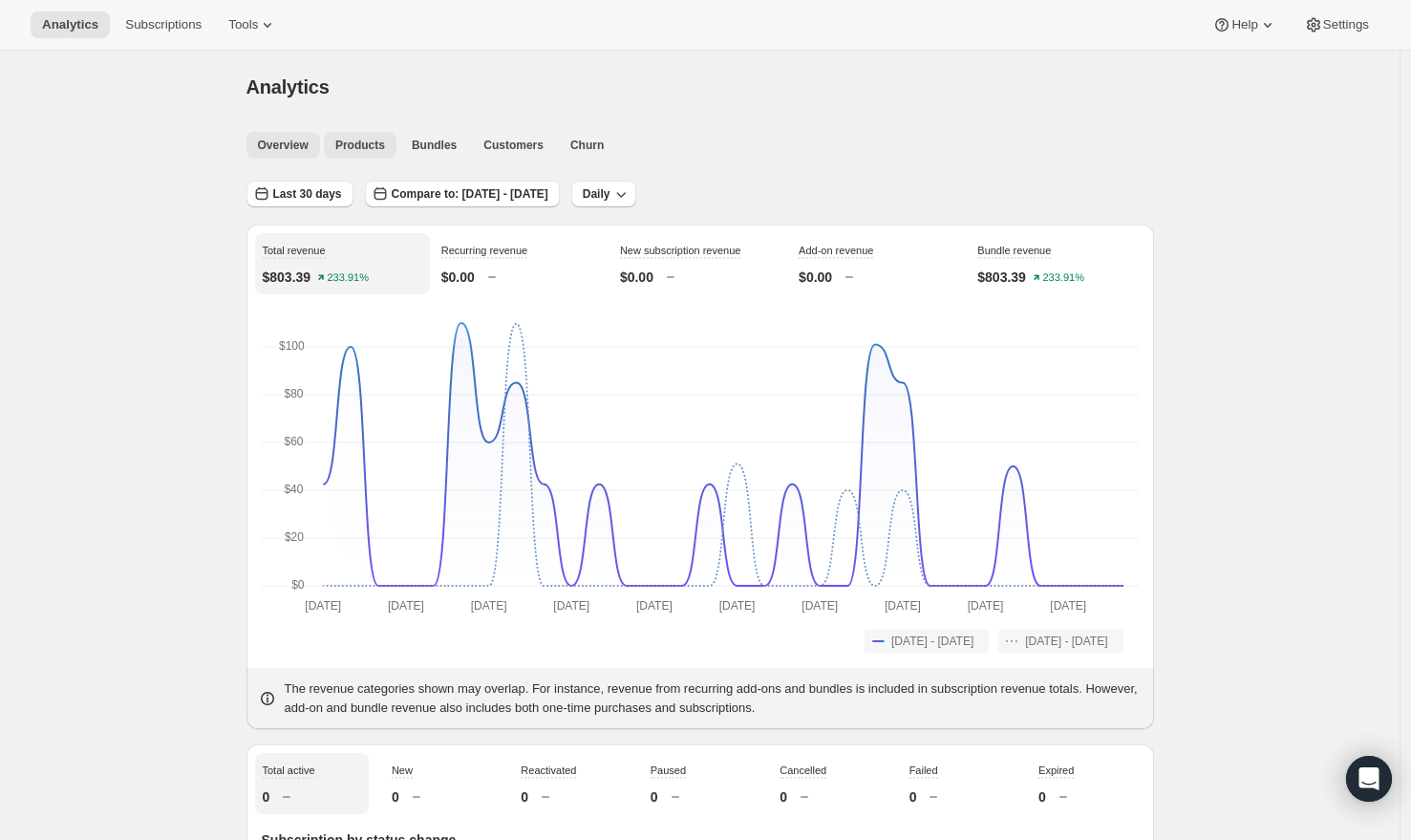
click at [367, 157] on button "Products" at bounding box center [360, 145] width 72 height 26
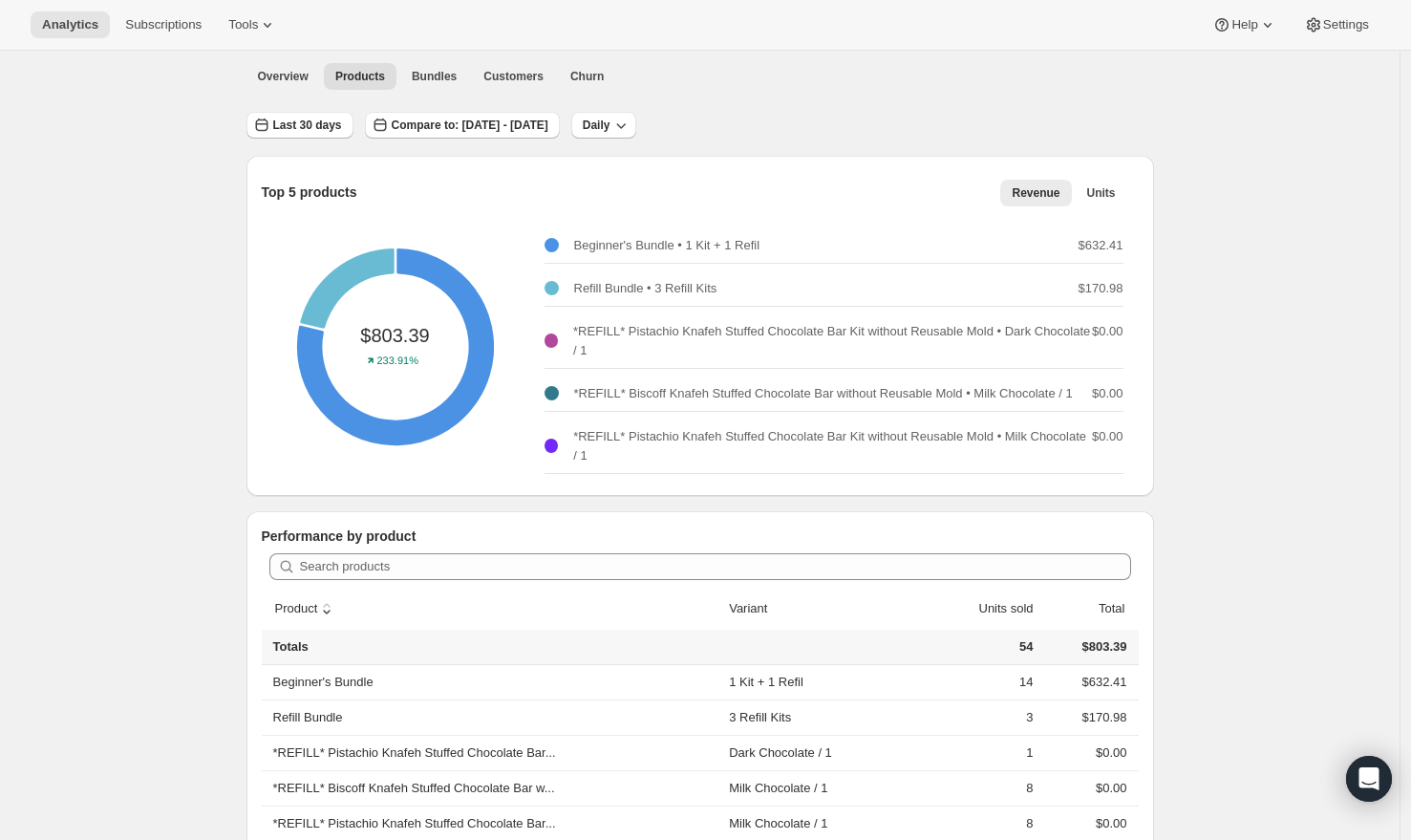
scroll to position [145, 0]
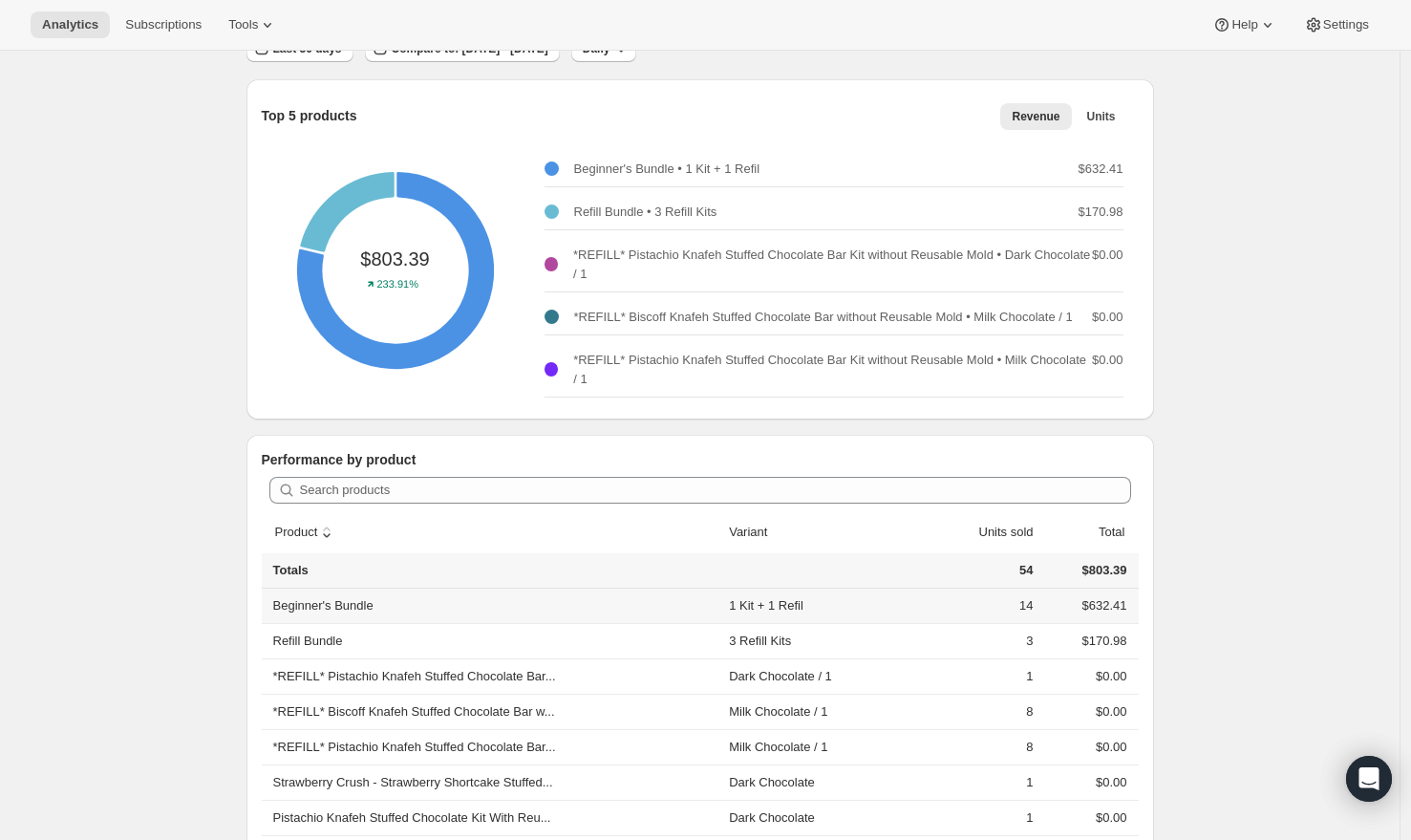
click at [591, 606] on th "Beginner's Bundle" at bounding box center [493, 605] width 462 height 34
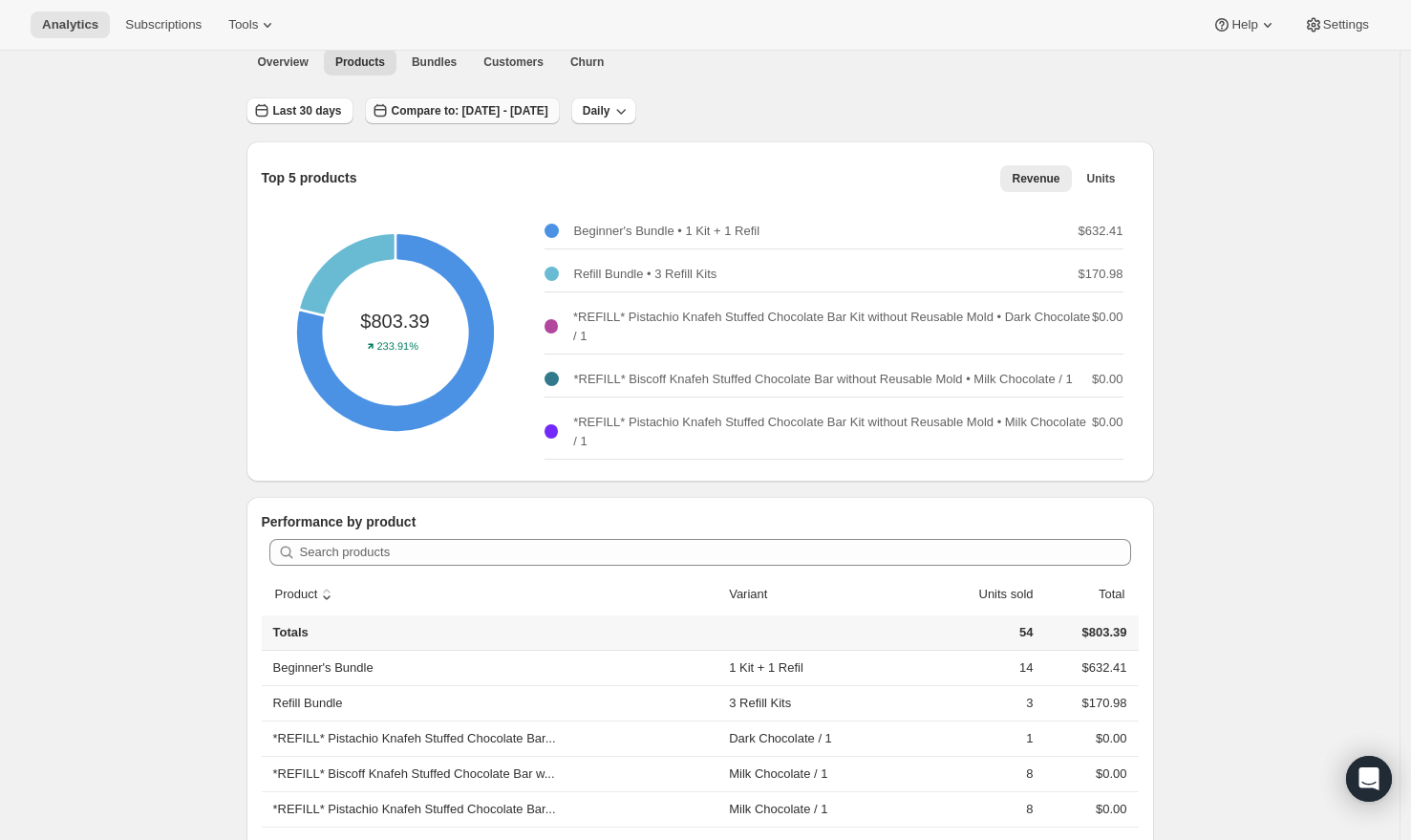
scroll to position [0, 0]
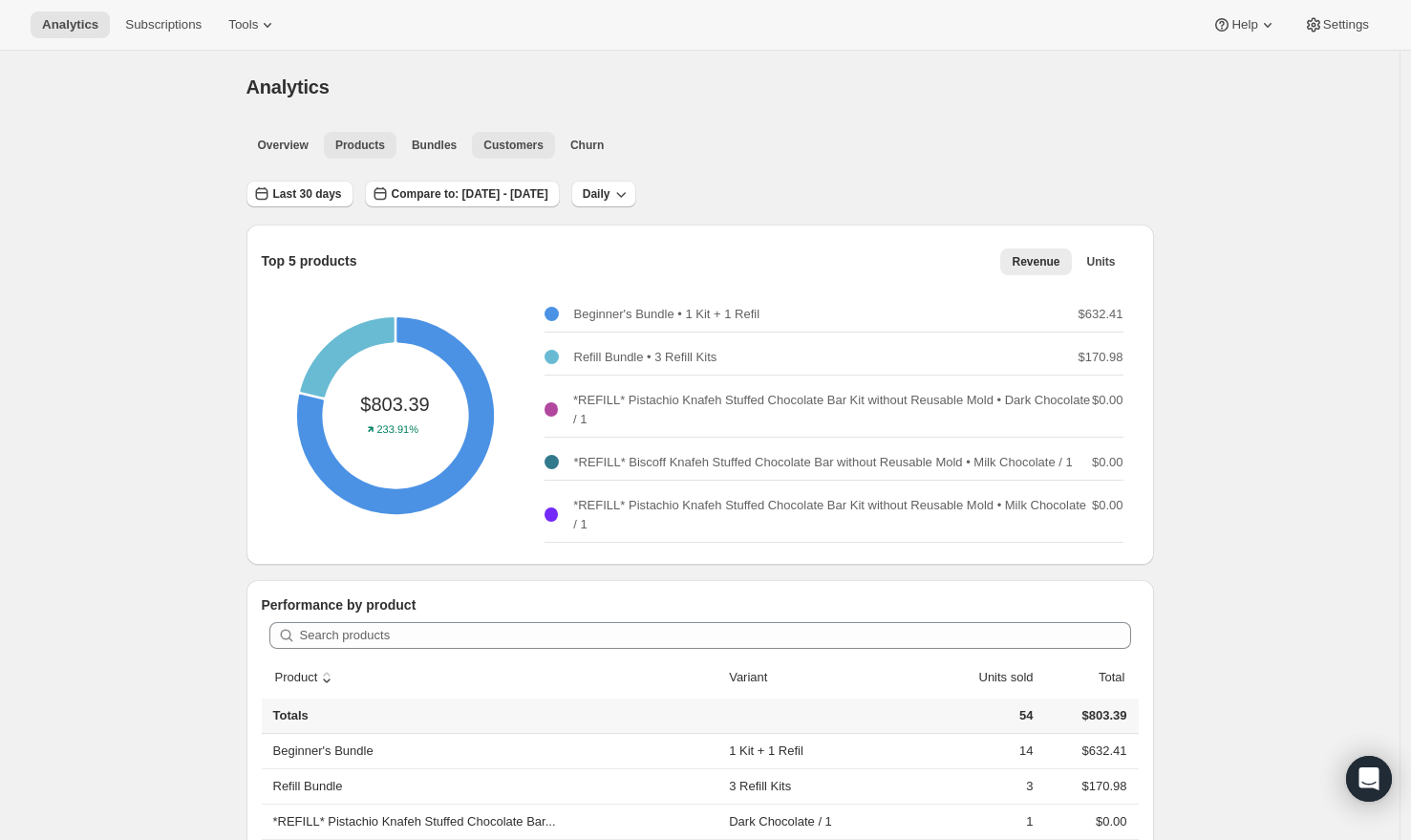
click at [534, 145] on span "Customers" at bounding box center [513, 145] width 60 height 16
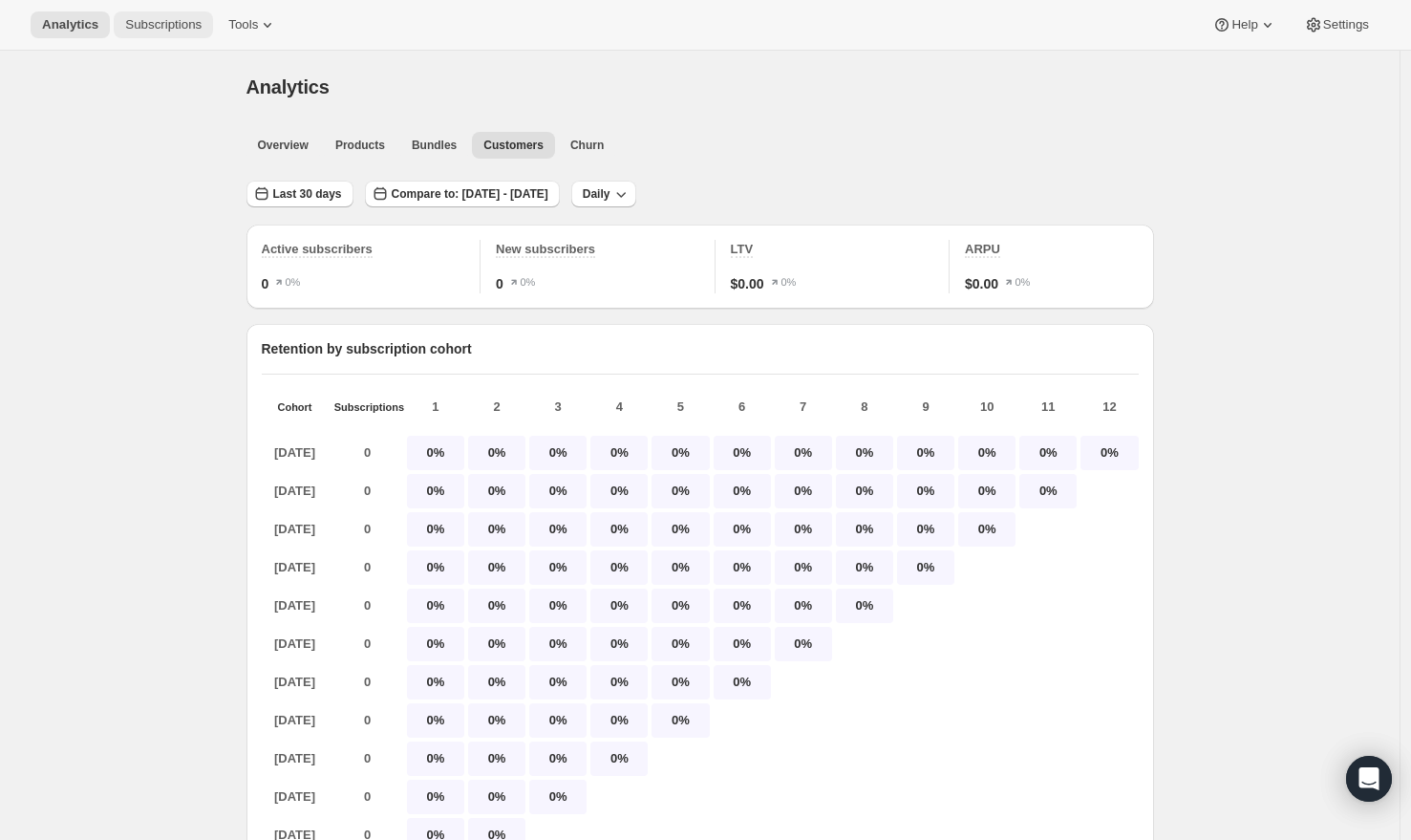
click at [179, 25] on span "Subscriptions" at bounding box center [164, 25] width 76 height 16
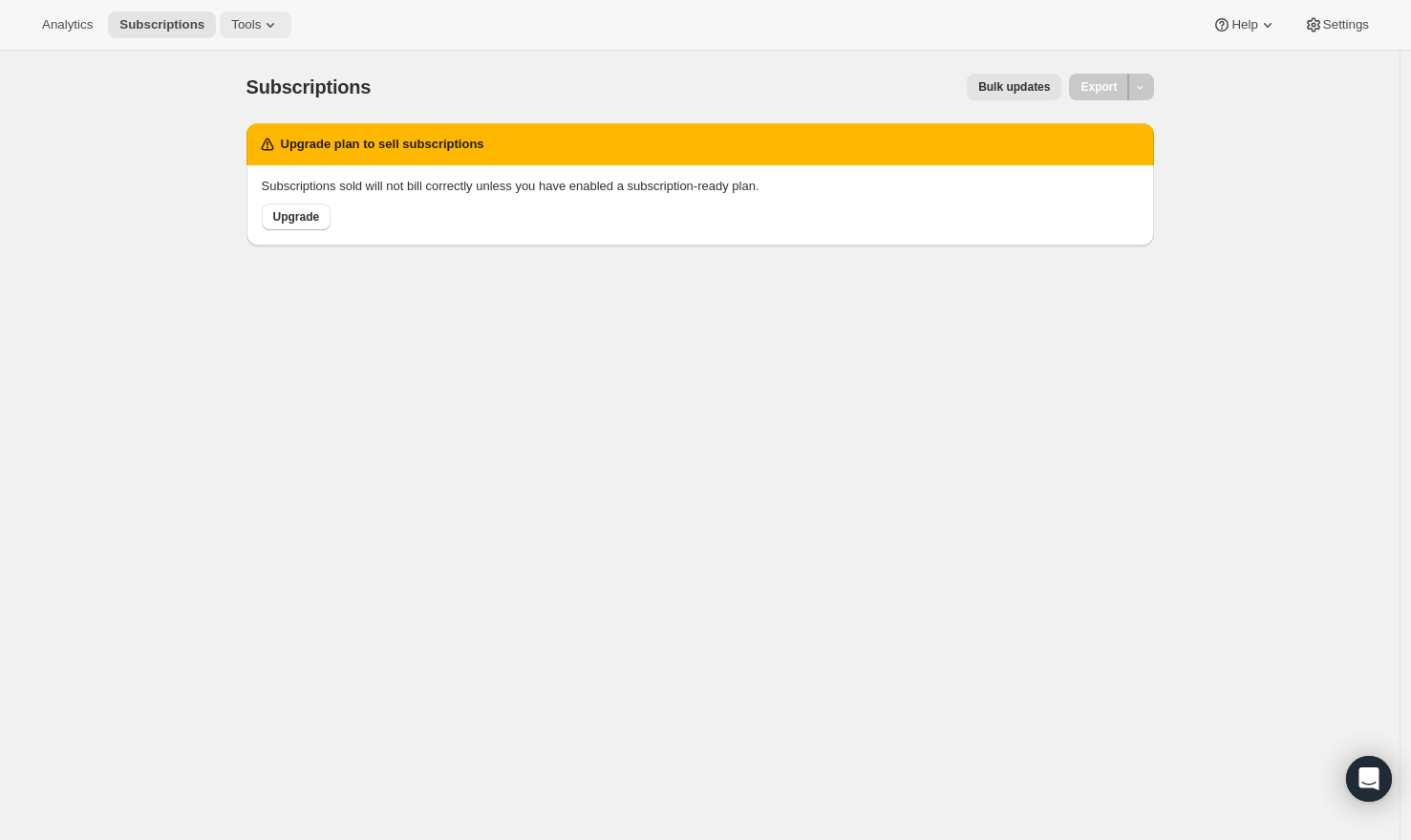
click at [270, 23] on icon at bounding box center [270, 25] width 20 height 20
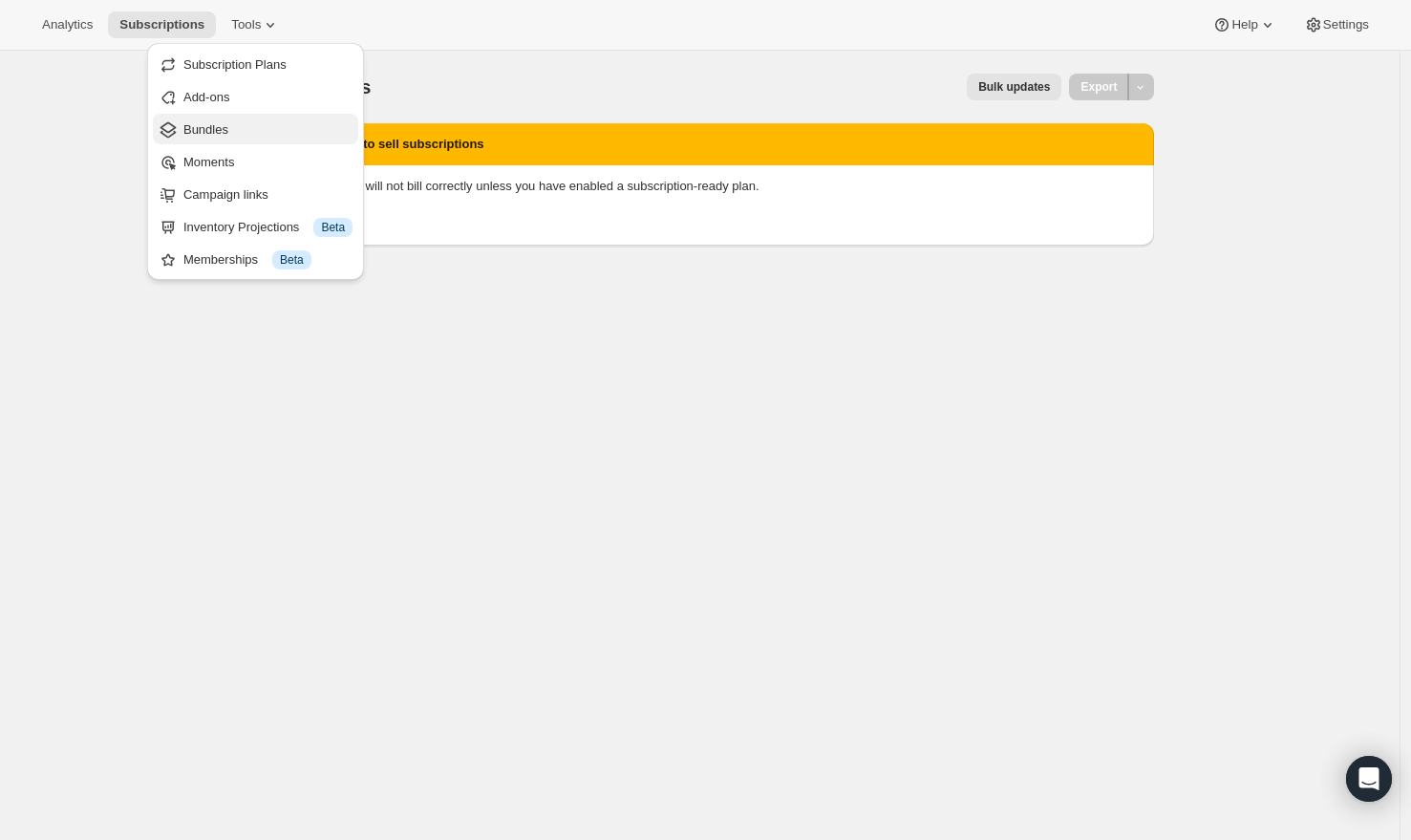
click at [217, 135] on span "Bundles" at bounding box center [206, 129] width 45 height 15
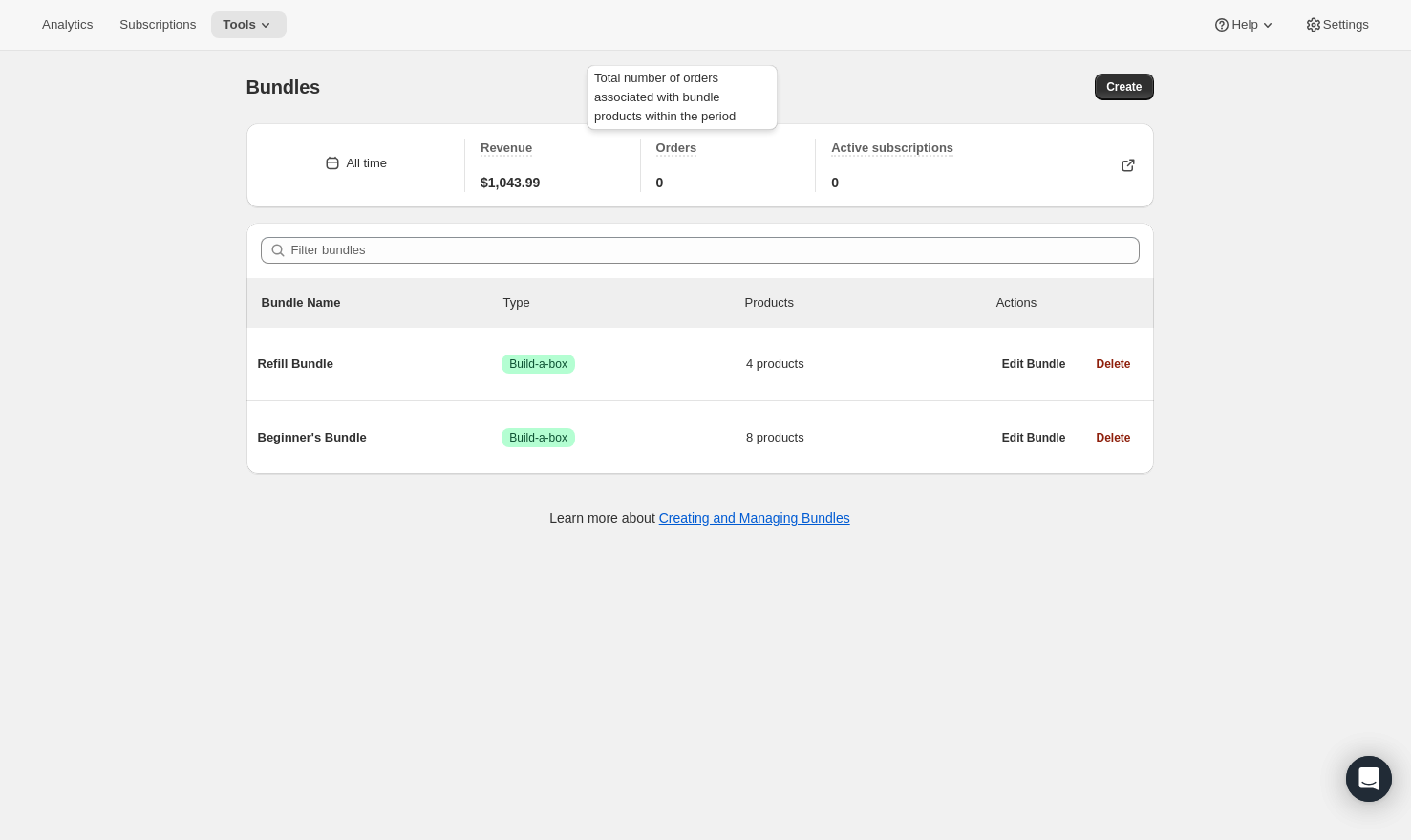
click at [686, 151] on span "Orders" at bounding box center [677, 147] width 41 height 15
click at [662, 176] on span "0" at bounding box center [660, 183] width 8 height 20
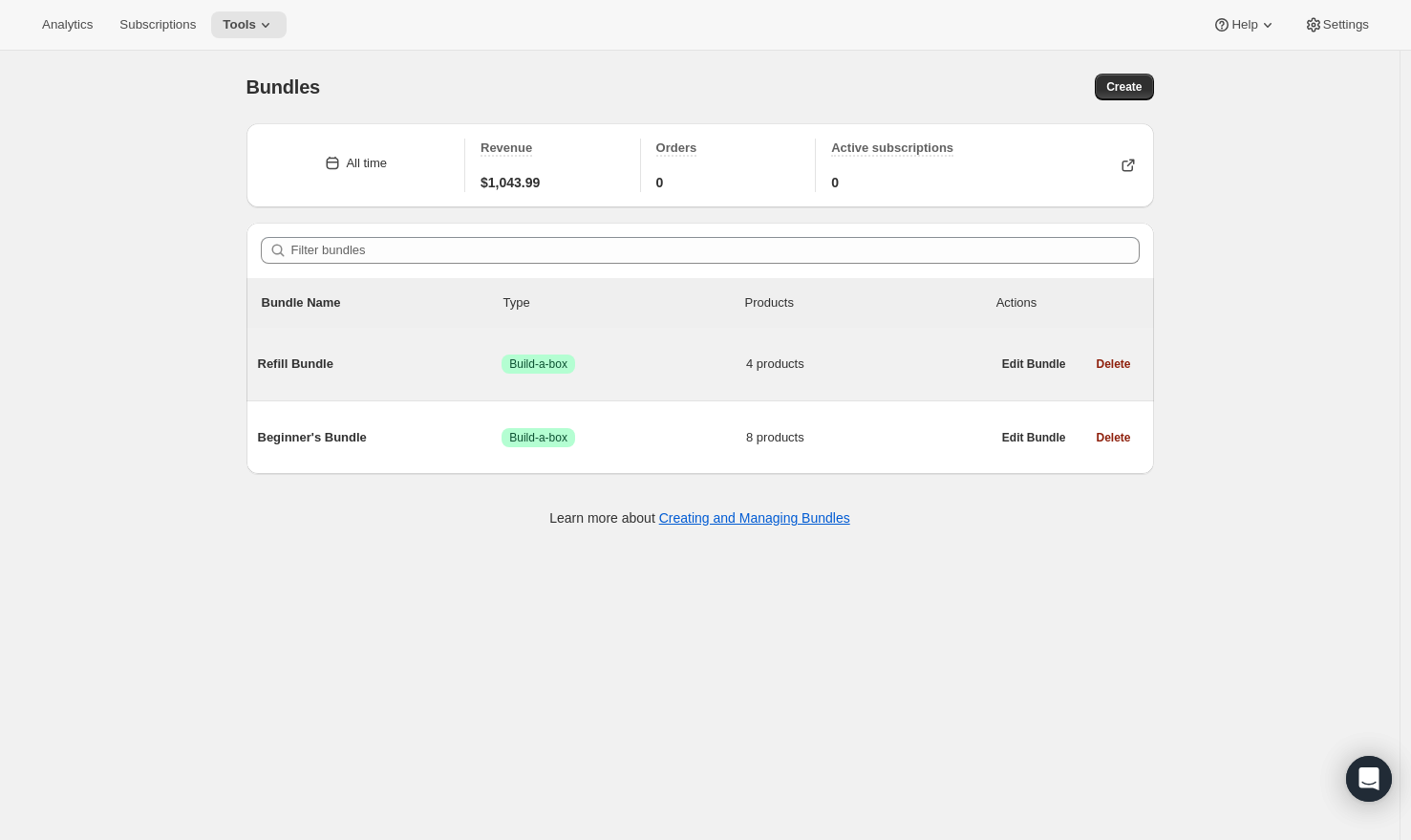
click at [408, 362] on span "Refill Bundle" at bounding box center [380, 364] width 245 height 20
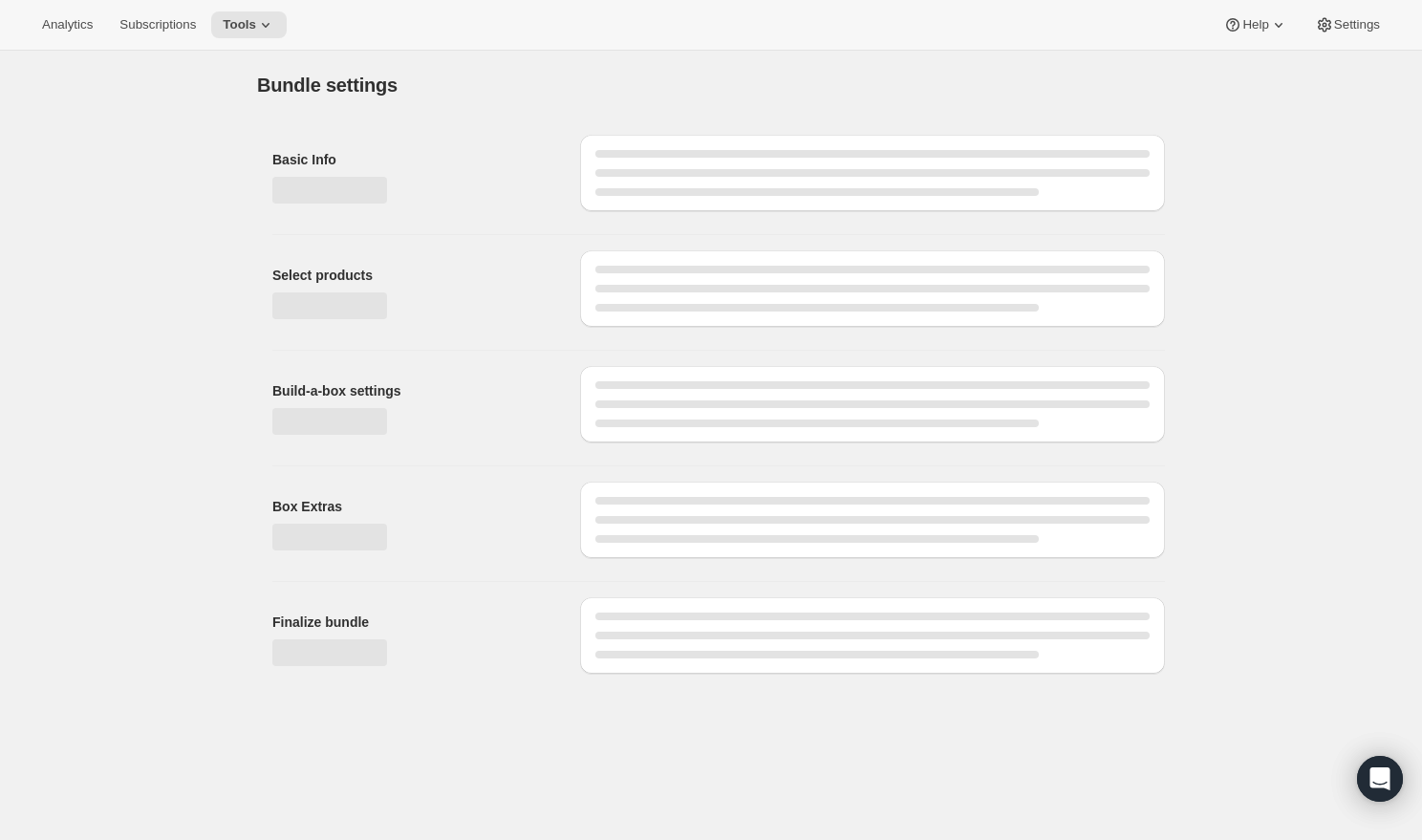
type input "Refill Bundle"
radio input "true"
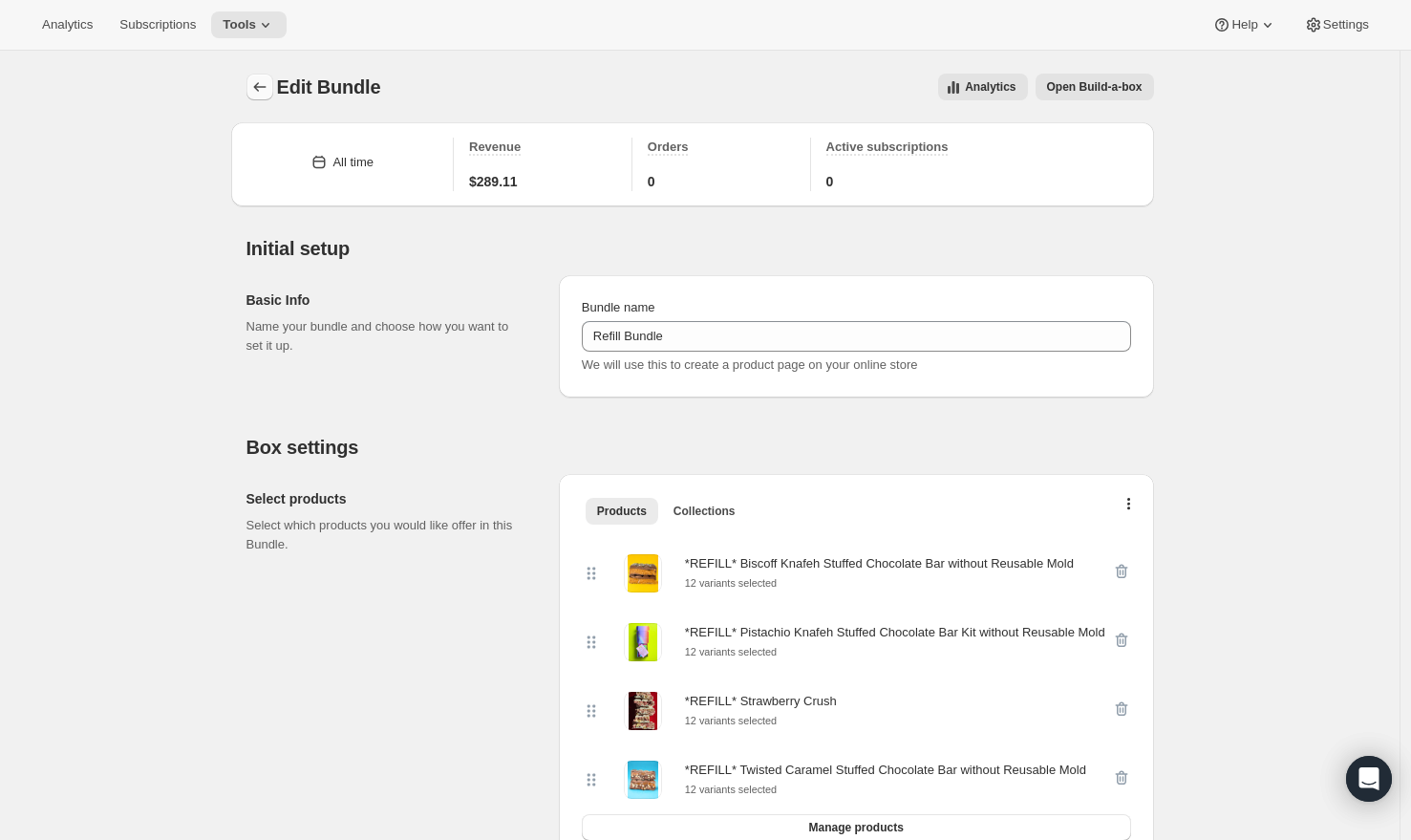
click at [254, 97] on button "Bundles" at bounding box center [259, 86] width 26 height 26
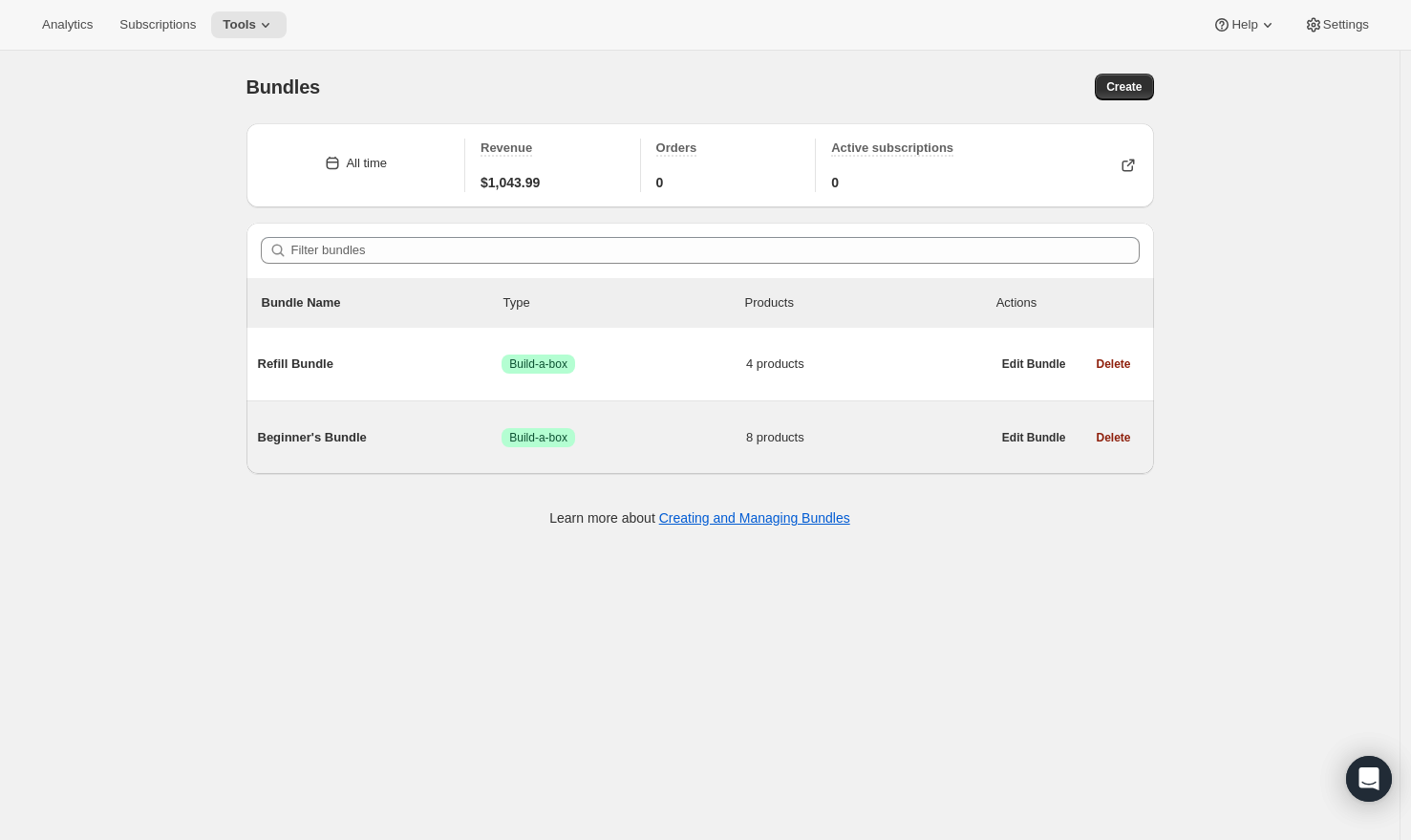
click at [318, 439] on span "Beginner's Bundle" at bounding box center [380, 438] width 245 height 20
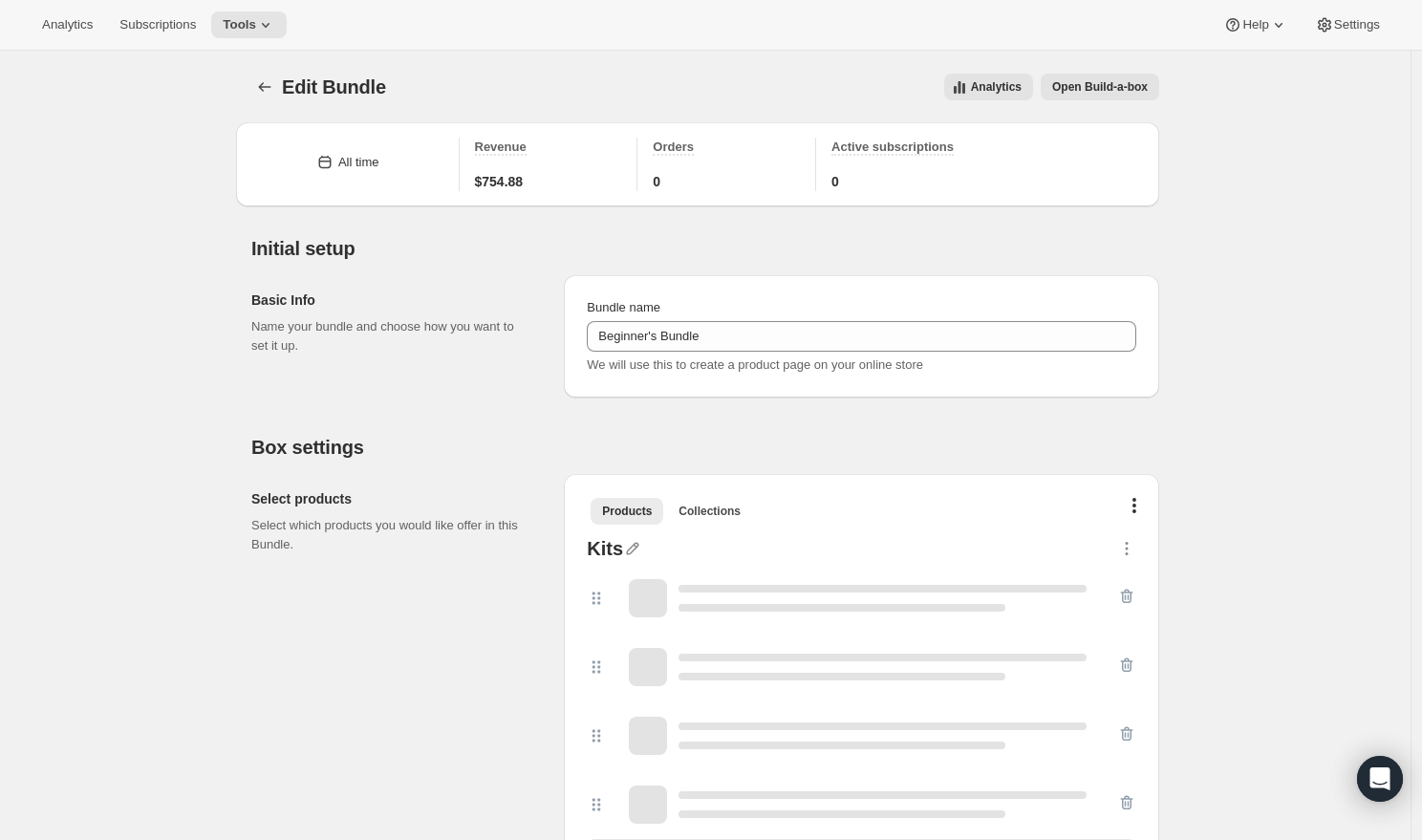
type input "Beginner's Bundle"
radio input "true"
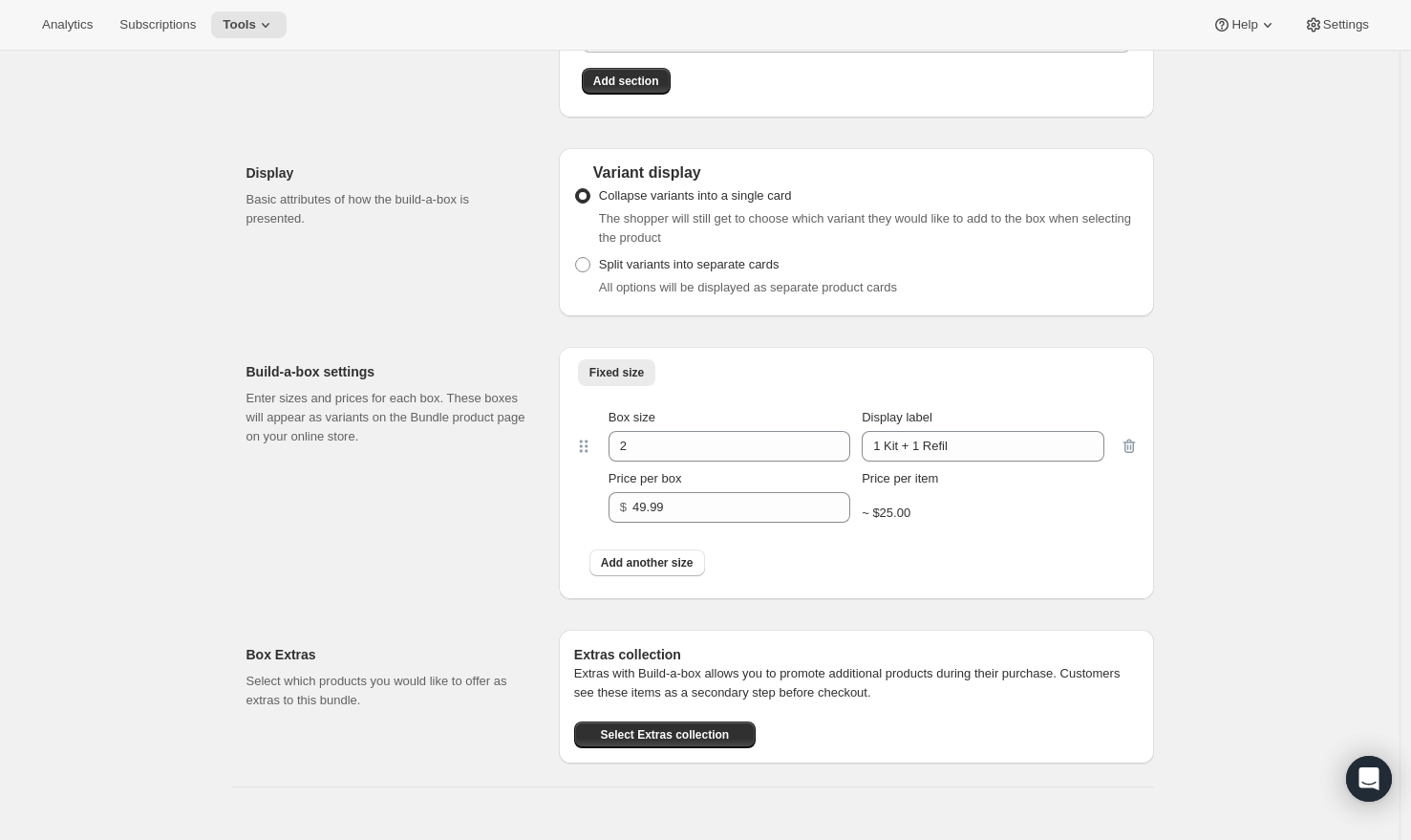
scroll to position [1548, 0]
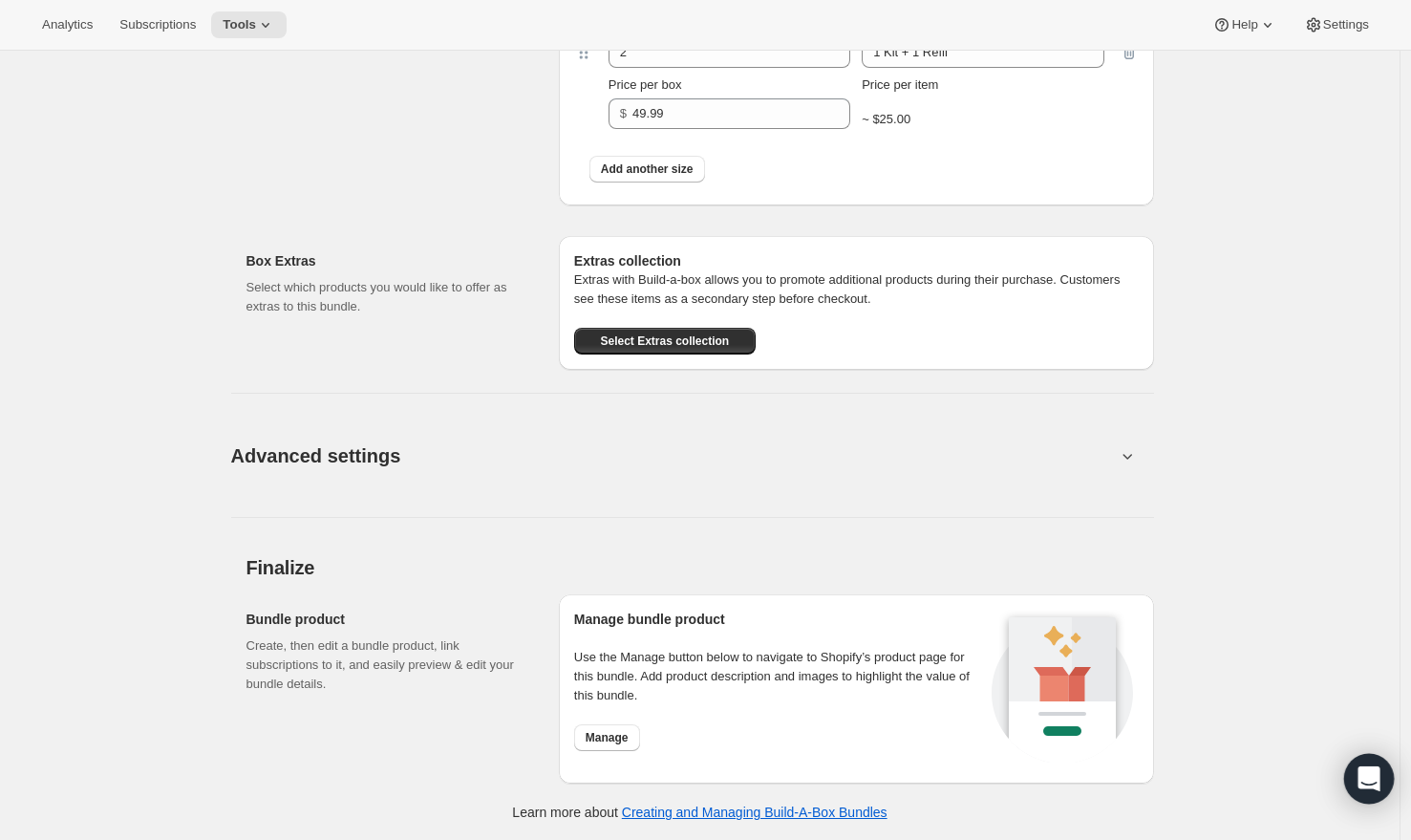
click at [1383, 785] on div "Open Intercom Messenger" at bounding box center [1370, 779] width 51 height 51
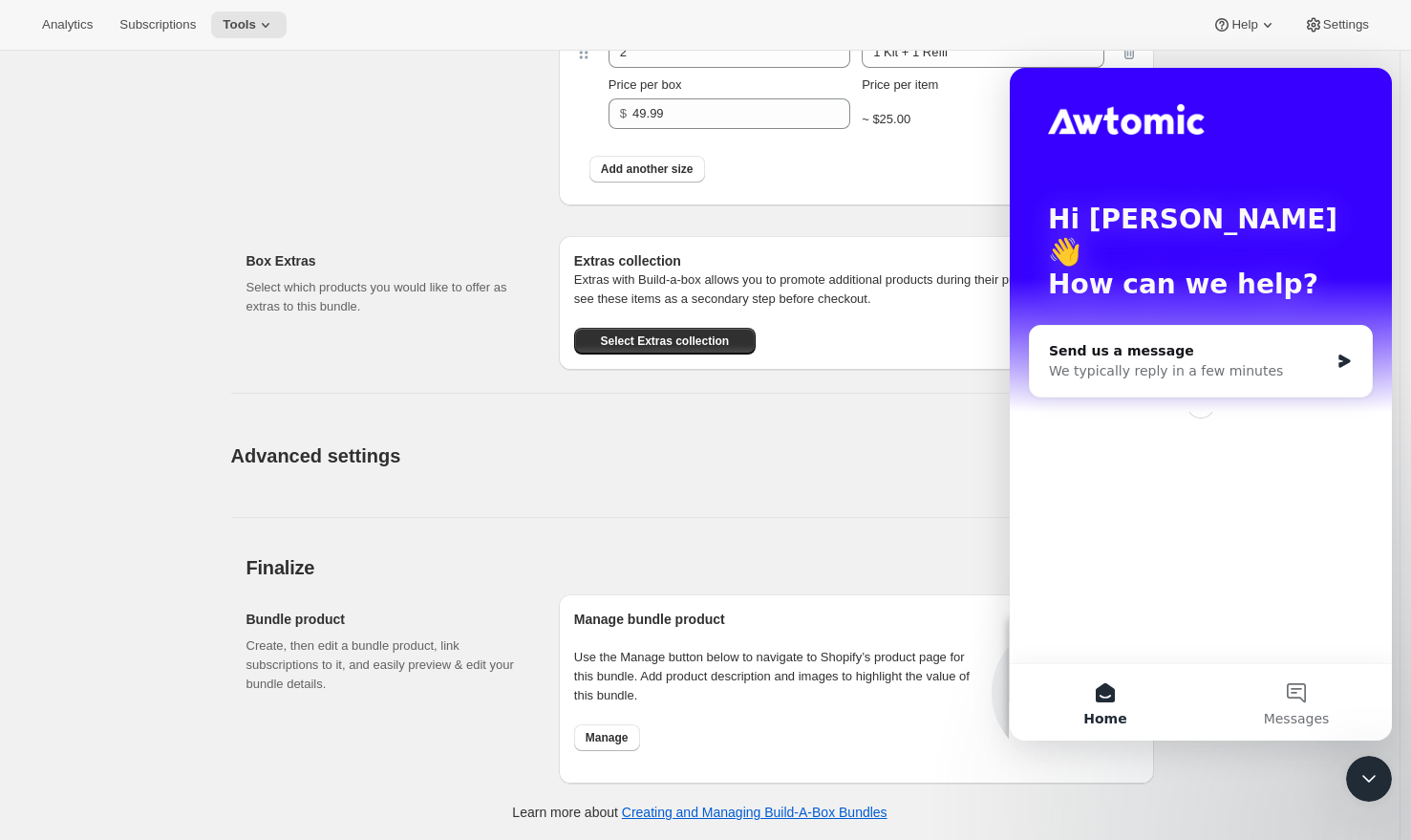
scroll to position [0, 0]
click at [1160, 341] on div "Send us a message" at bounding box center [1189, 350] width 280 height 20
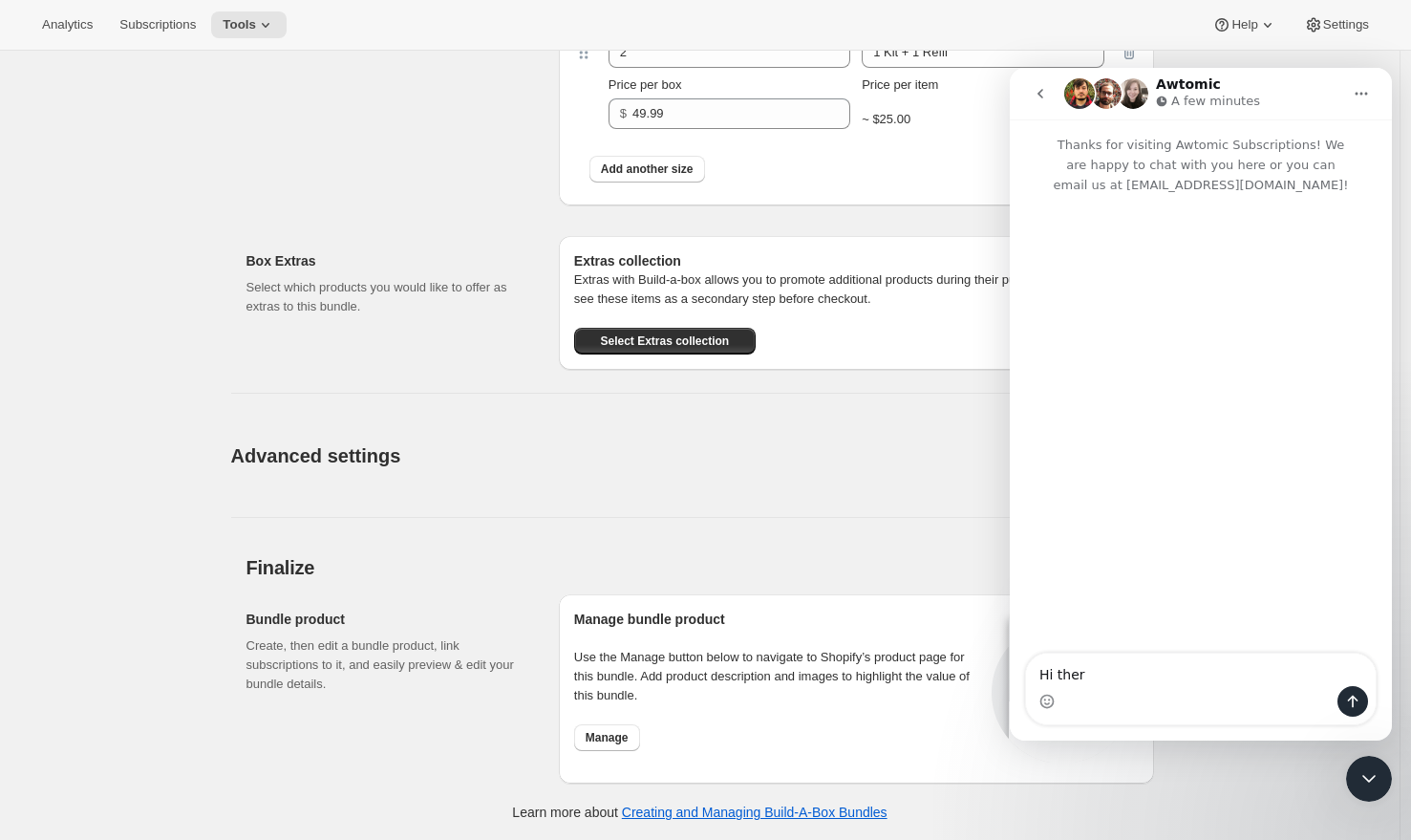
type textarea "Hi there"
type textarea "for the"
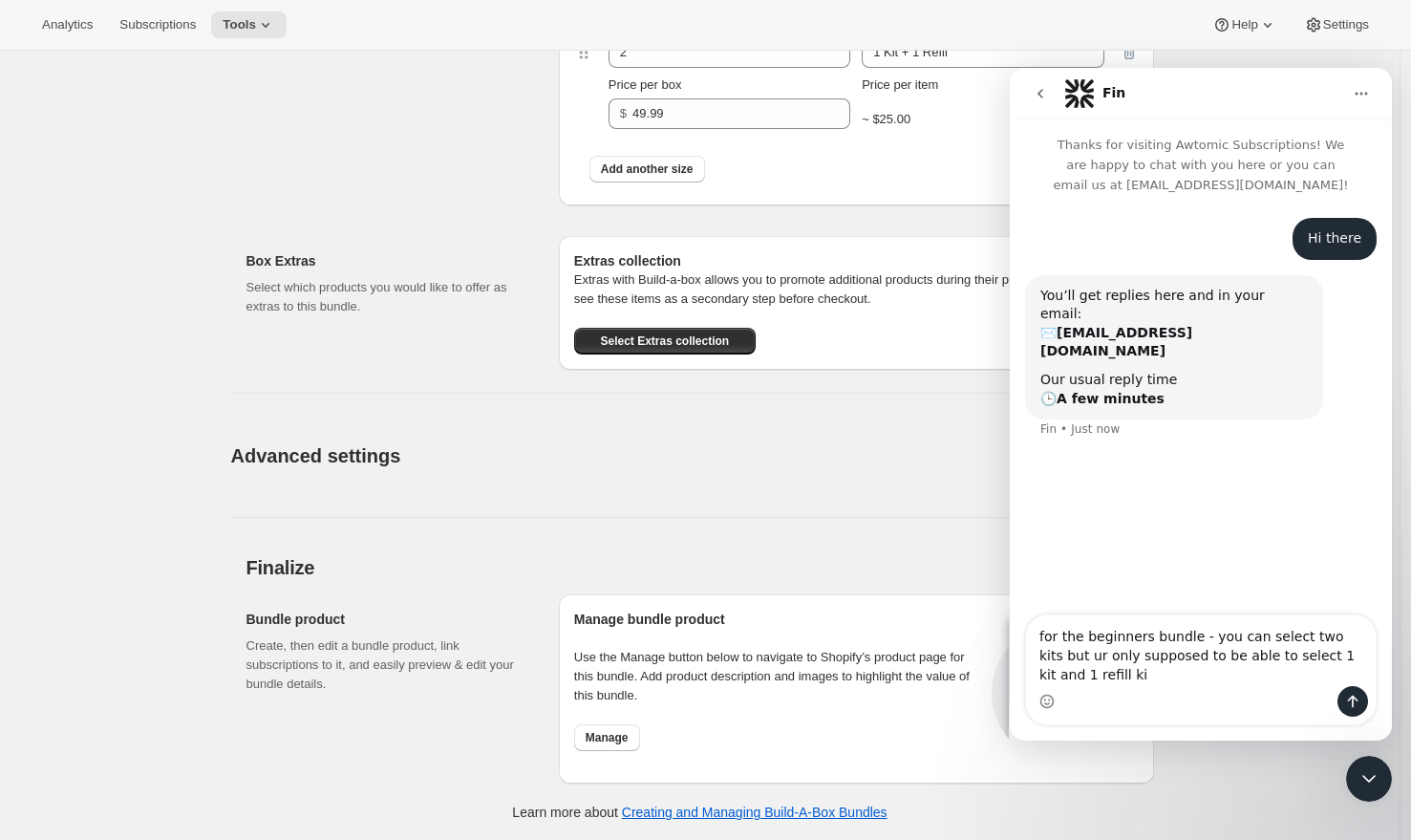
type textarea "for the beginners bundle - you can select two kits but ur only supposed to be a…"
